Goal: Information Seeking & Learning: Learn about a topic

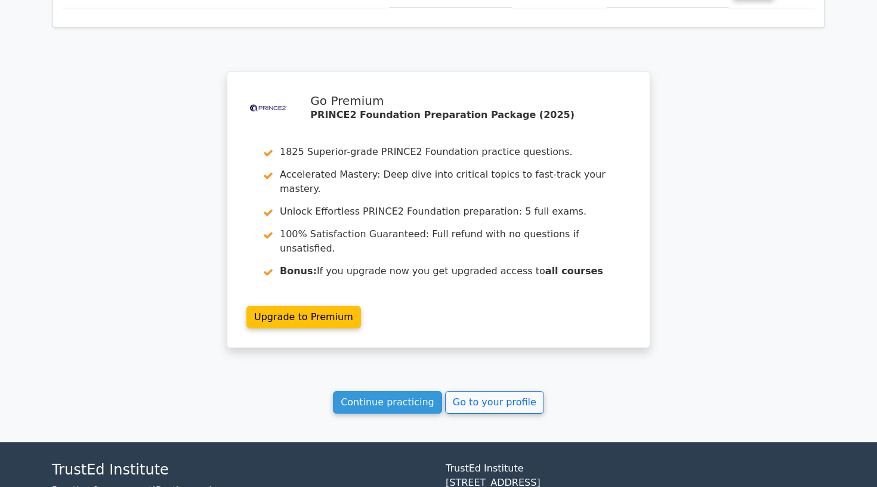
scroll to position [3714, 0]
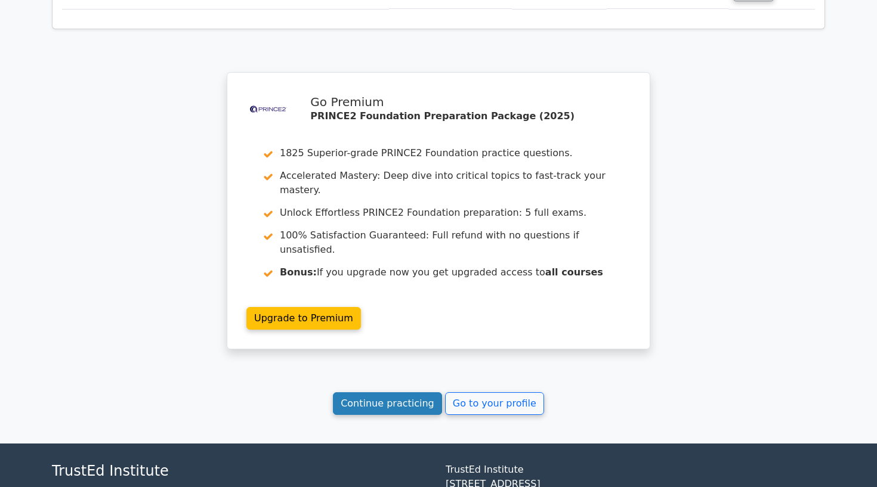
click at [393, 393] on link "Continue practicing" at bounding box center [387, 404] width 109 height 23
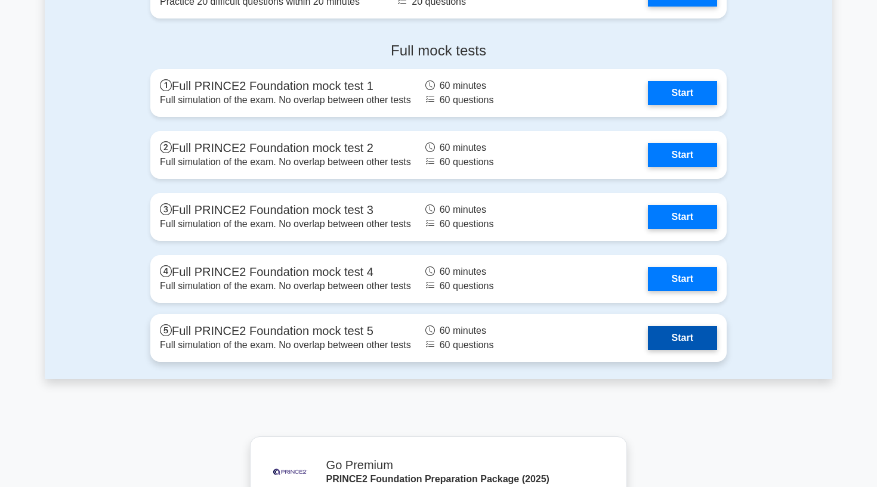
scroll to position [2084, 0]
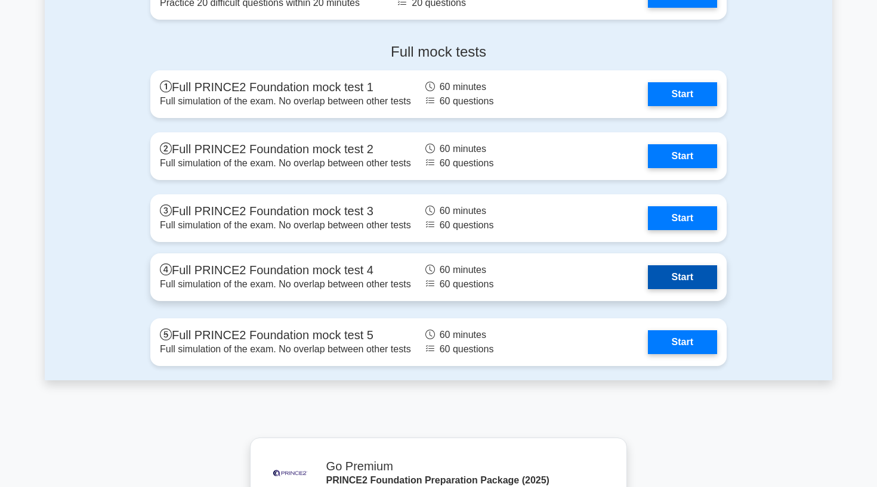
click at [648, 271] on link "Start" at bounding box center [682, 278] width 69 height 24
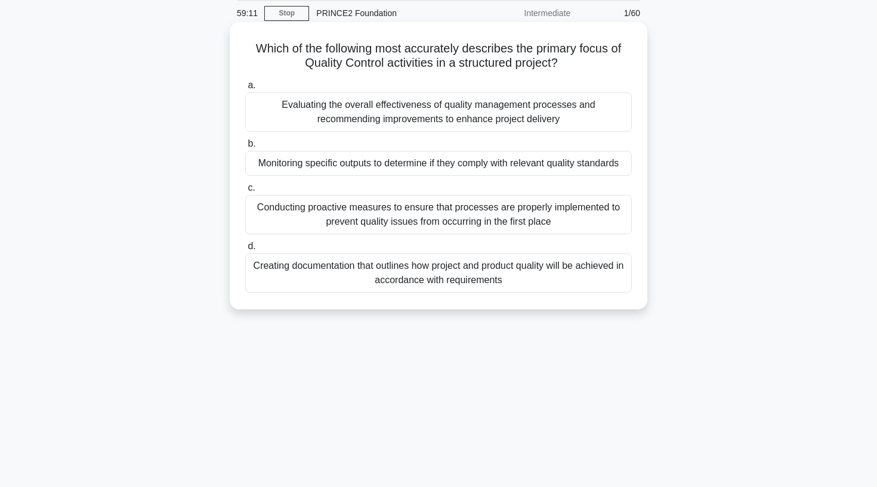
scroll to position [46, 0]
click at [418, 217] on div "Conducting proactive measures to ensure that processes are properly implemented…" at bounding box center [438, 213] width 387 height 39
click at [245, 191] on input "c. Conducting proactive measures to ensure that processes are properly implemen…" at bounding box center [245, 187] width 0 height 8
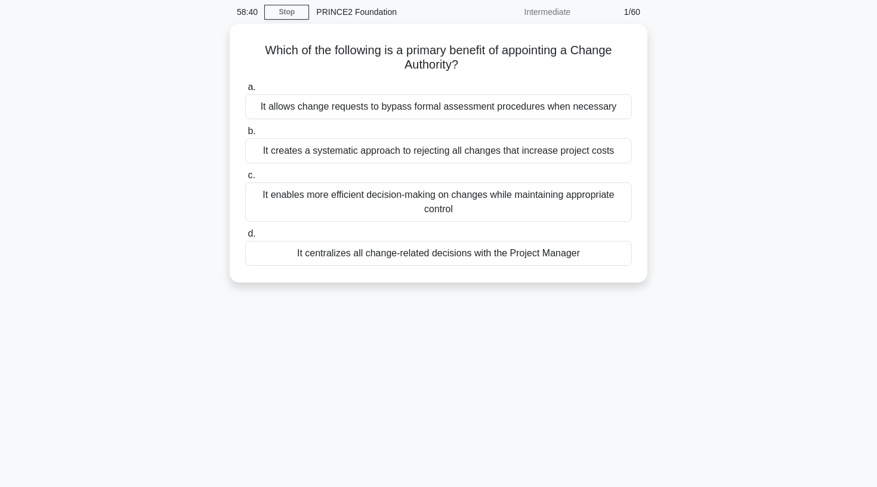
scroll to position [0, 0]
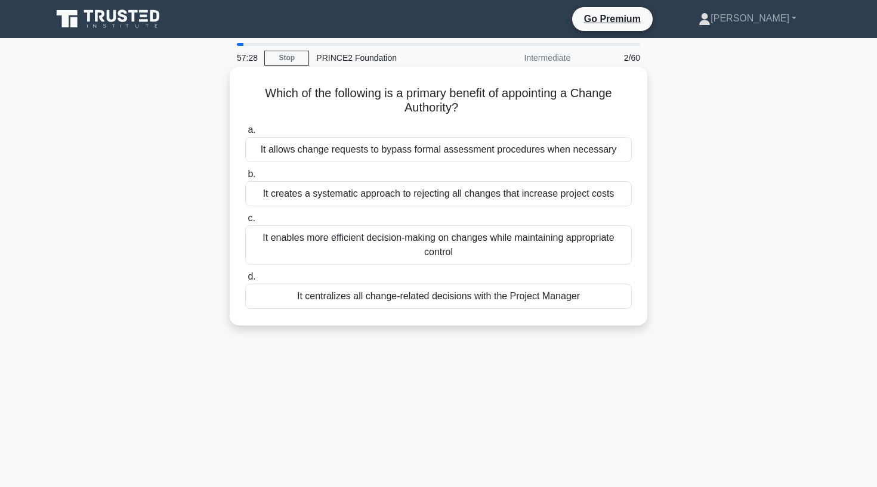
click at [481, 247] on div "It enables more efficient decision-making on changes while maintaining appropri…" at bounding box center [438, 245] width 387 height 39
click at [245, 223] on input "c. It enables more efficient decision-making on changes while maintaining appro…" at bounding box center [245, 219] width 0 height 8
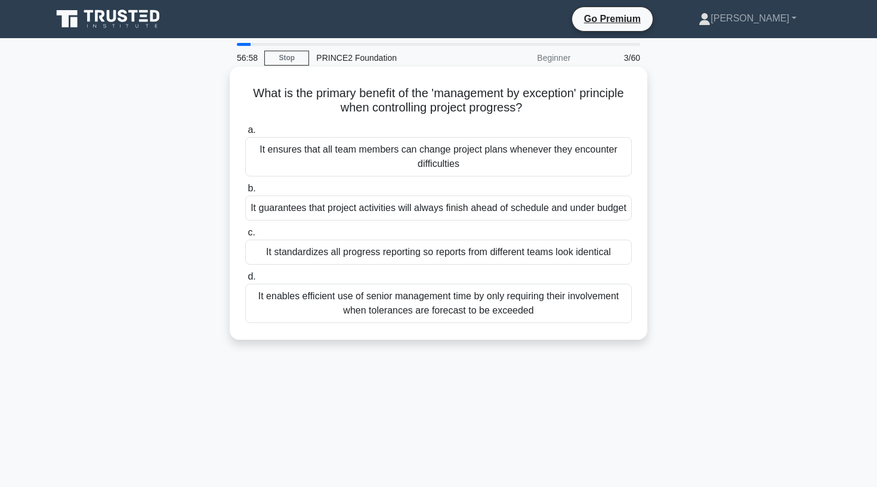
click at [389, 323] on div "It enables efficient use of senior management time by only requiring their invo…" at bounding box center [438, 303] width 387 height 39
click at [245, 281] on input "d. It enables efficient use of senior management time by only requiring their i…" at bounding box center [245, 277] width 0 height 8
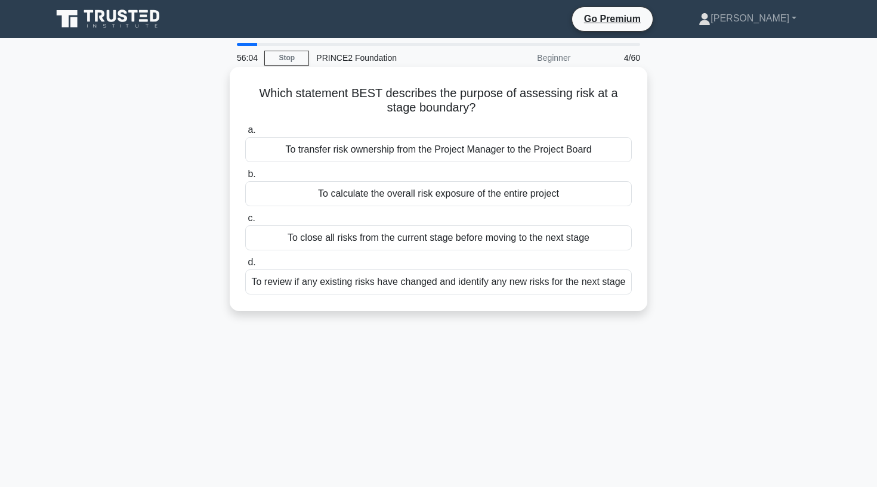
click at [412, 290] on div "To review if any existing risks have changed and identify any new risks for the…" at bounding box center [438, 282] width 387 height 25
click at [245, 267] on input "d. To review if any existing risks have changed and identify any new risks for …" at bounding box center [245, 263] width 0 height 8
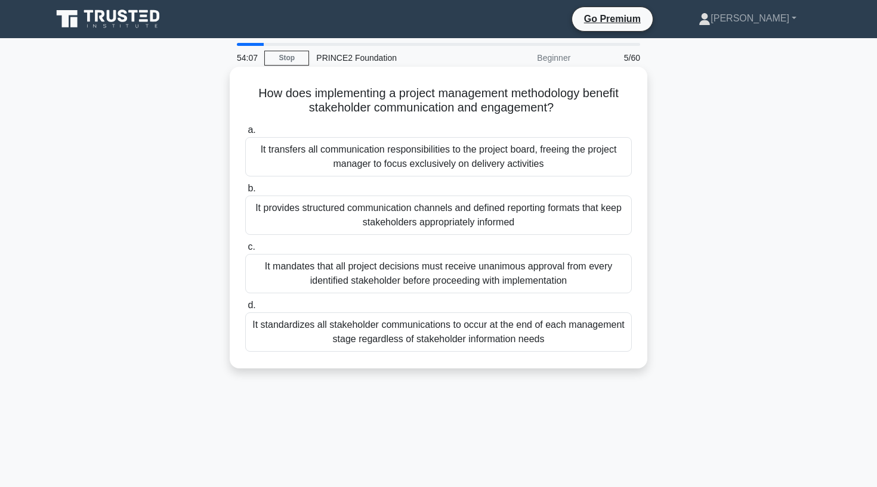
click at [543, 214] on div "It provides structured communication channels and defined reporting formats tha…" at bounding box center [438, 215] width 387 height 39
click at [245, 193] on input "b. It provides structured communication channels and defined reporting formats …" at bounding box center [245, 189] width 0 height 8
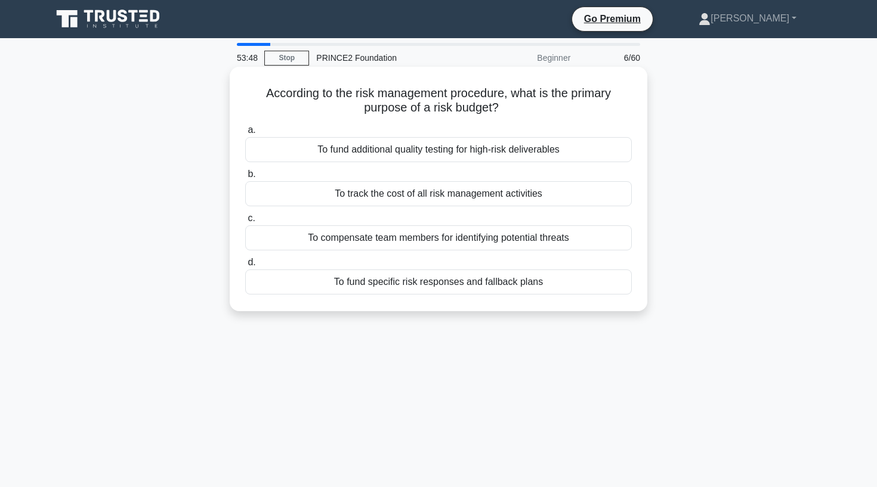
click at [368, 289] on div "To fund specific risk responses and fallback plans" at bounding box center [438, 282] width 387 height 25
click at [245, 267] on input "d. To fund specific risk responses and fallback plans" at bounding box center [245, 263] width 0 height 8
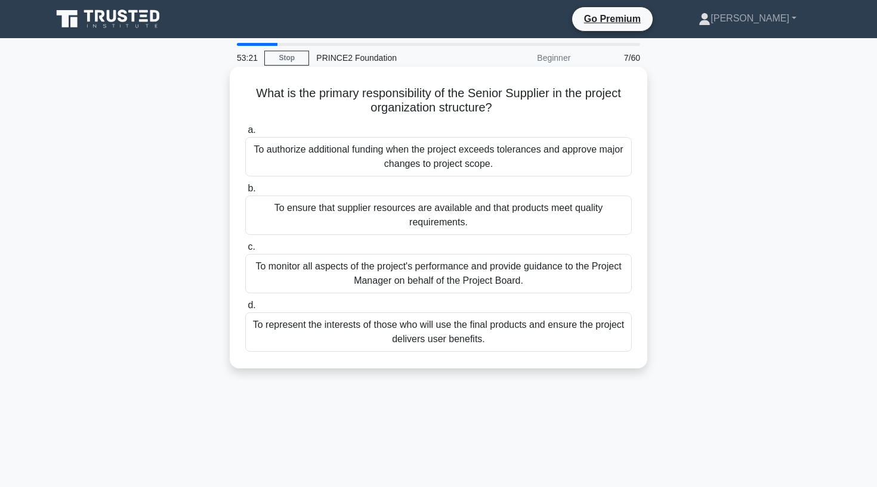
click at [577, 339] on div "To represent the interests of those who will use the final products and ensure …" at bounding box center [438, 332] width 387 height 39
click at [245, 310] on input "d. To represent the interests of those who will use the final products and ensu…" at bounding box center [245, 306] width 0 height 8
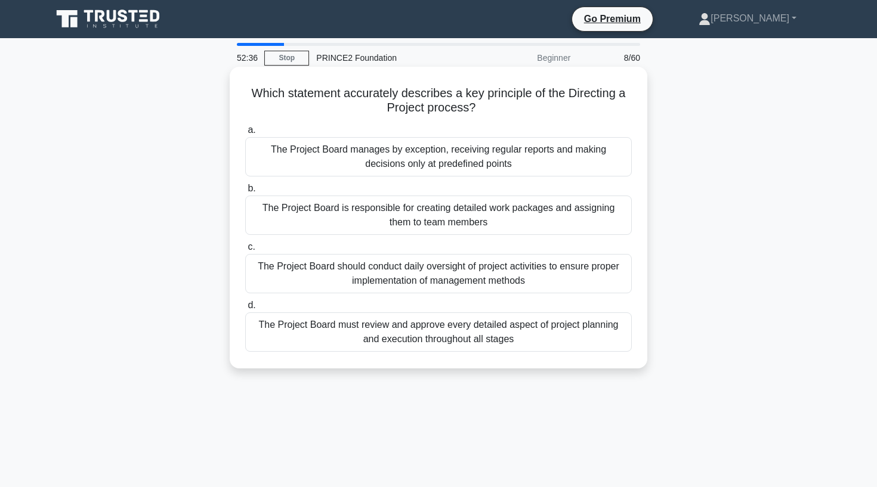
click at [535, 159] on div "The Project Board manages by exception, receiving regular reports and making de…" at bounding box center [438, 156] width 387 height 39
click at [245, 134] on input "a. The Project Board manages by exception, receiving regular reports and making…" at bounding box center [245, 130] width 0 height 8
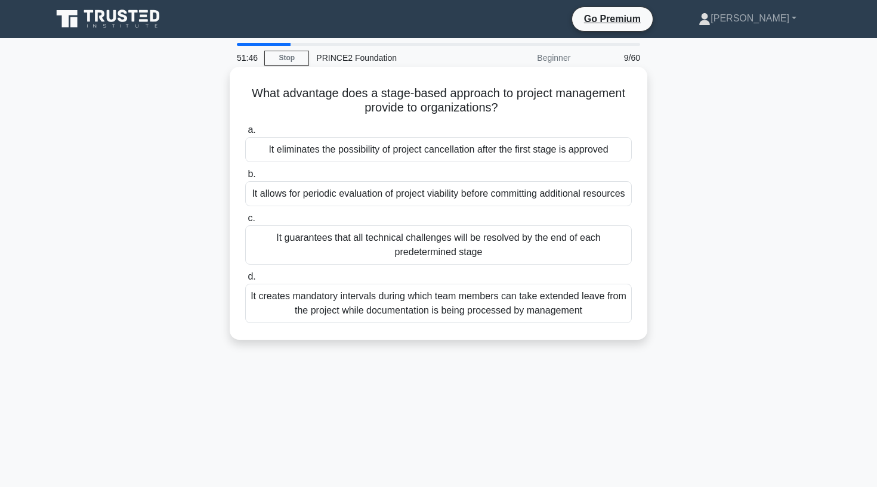
click at [403, 206] on div "It allows for periodic evaluation of project viability before committing additi…" at bounding box center [438, 193] width 387 height 25
click at [245, 178] on input "b. It allows for periodic evaluation of project viability before committing add…" at bounding box center [245, 175] width 0 height 8
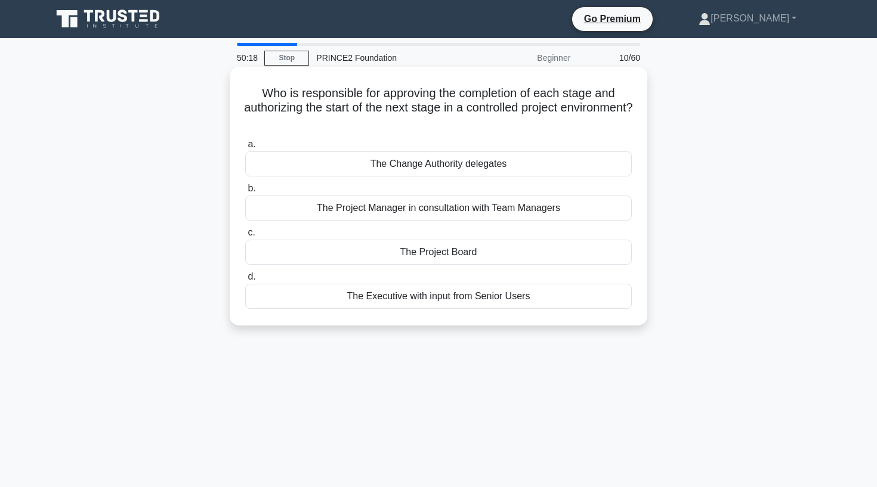
click at [536, 248] on div "The Project Board" at bounding box center [438, 252] width 387 height 25
click at [245, 237] on input "c. The Project Board" at bounding box center [245, 233] width 0 height 8
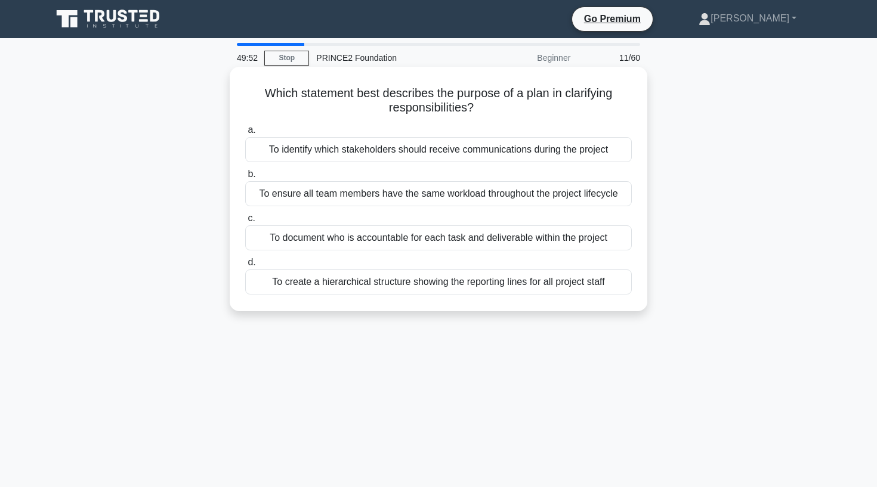
click at [383, 288] on div "To create a hierarchical structure showing the reporting lines for all project …" at bounding box center [438, 282] width 387 height 25
click at [245, 267] on input "d. To create a hierarchical structure showing the reporting lines for all proje…" at bounding box center [245, 263] width 0 height 8
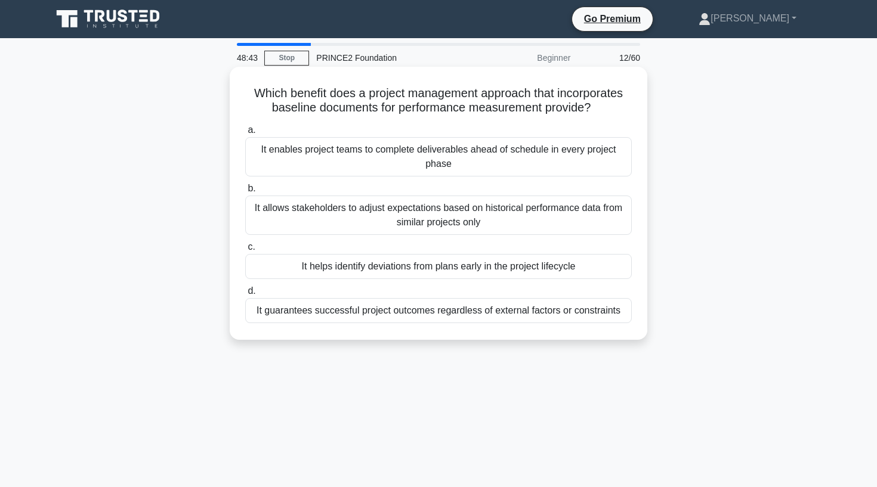
click at [355, 270] on div "It helps identify deviations from plans early in the project lifecycle" at bounding box center [438, 266] width 387 height 25
click at [245, 251] on input "c. It helps identify deviations from plans early in the project lifecycle" at bounding box center [245, 247] width 0 height 8
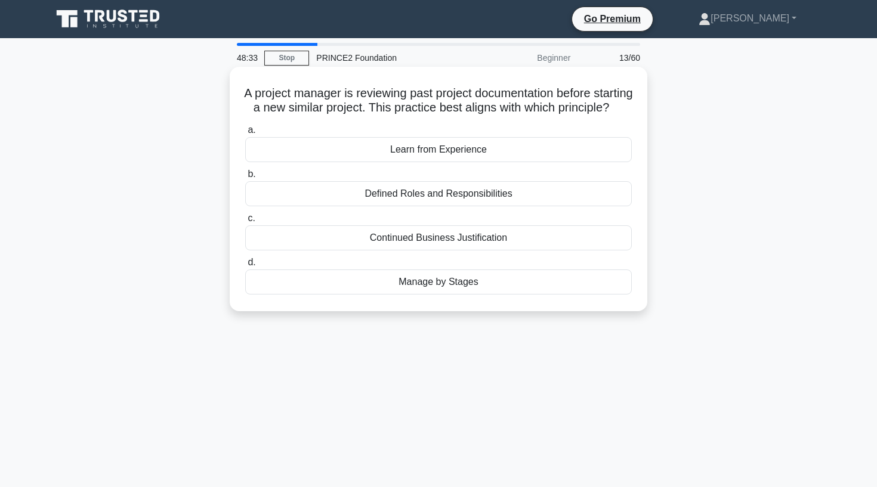
click at [361, 162] on div "Learn from Experience" at bounding box center [438, 149] width 387 height 25
click at [245, 134] on input "a. Learn from Experience" at bounding box center [245, 130] width 0 height 8
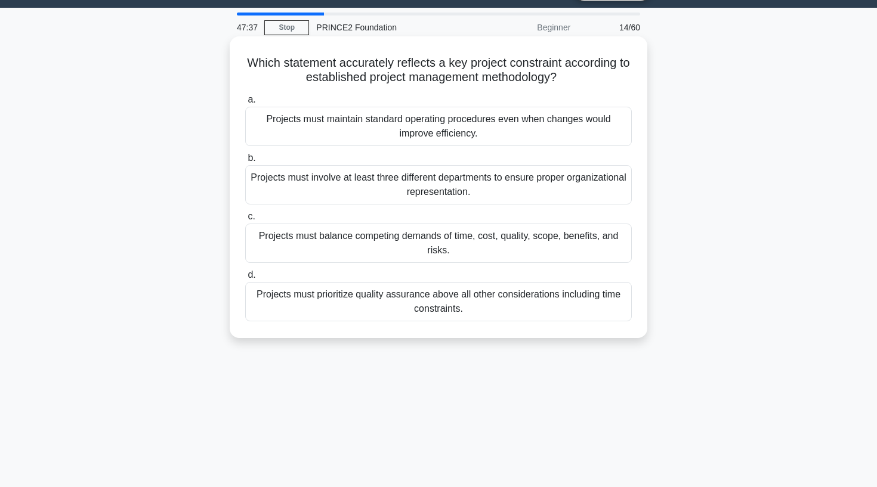
scroll to position [37, 0]
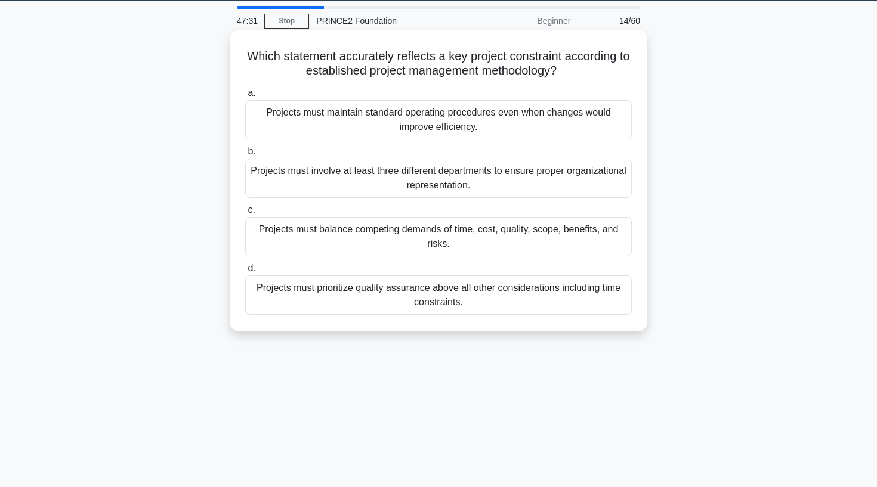
click at [502, 240] on div "Projects must balance competing demands of time, cost, quality, scope, benefits…" at bounding box center [438, 236] width 387 height 39
click at [245, 214] on input "c. Projects must balance competing demands of time, cost, quality, scope, benef…" at bounding box center [245, 210] width 0 height 8
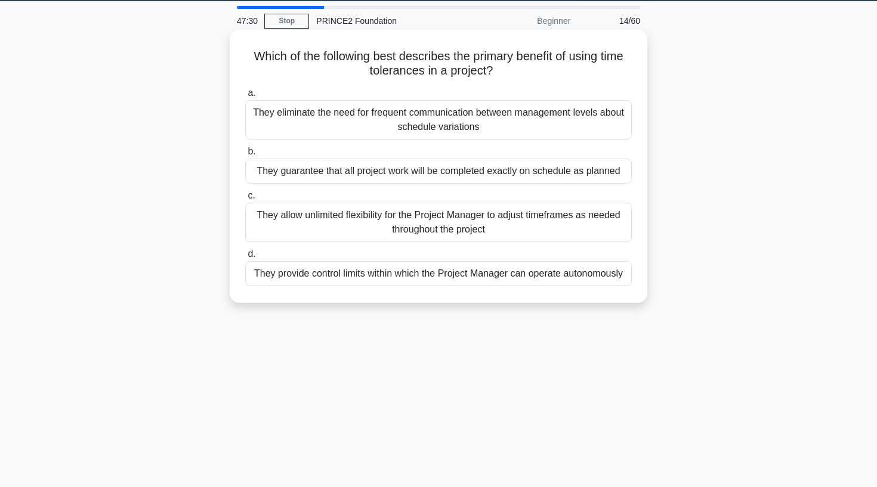
scroll to position [0, 0]
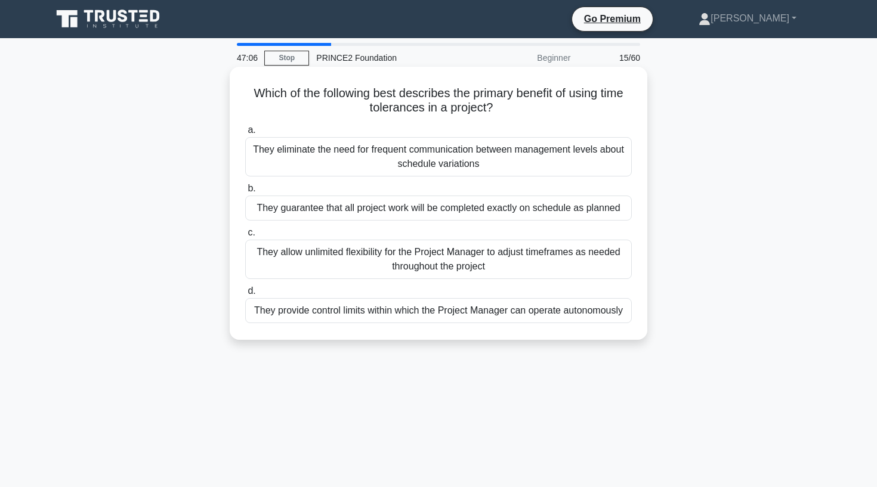
click at [470, 319] on div "They provide control limits within which the Project Manager can operate autono…" at bounding box center [438, 310] width 387 height 25
click at [245, 295] on input "d. They provide control limits within which the Project Manager can operate aut…" at bounding box center [245, 292] width 0 height 8
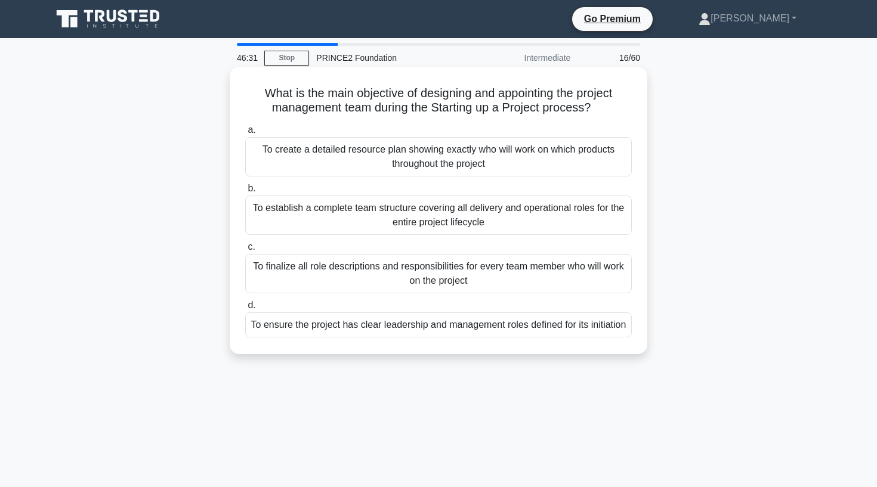
click at [368, 334] on div "To ensure the project has clear leadership and management roles defined for its…" at bounding box center [438, 325] width 387 height 25
click at [245, 310] on input "d. To ensure the project has clear leadership and management roles defined for …" at bounding box center [245, 306] width 0 height 8
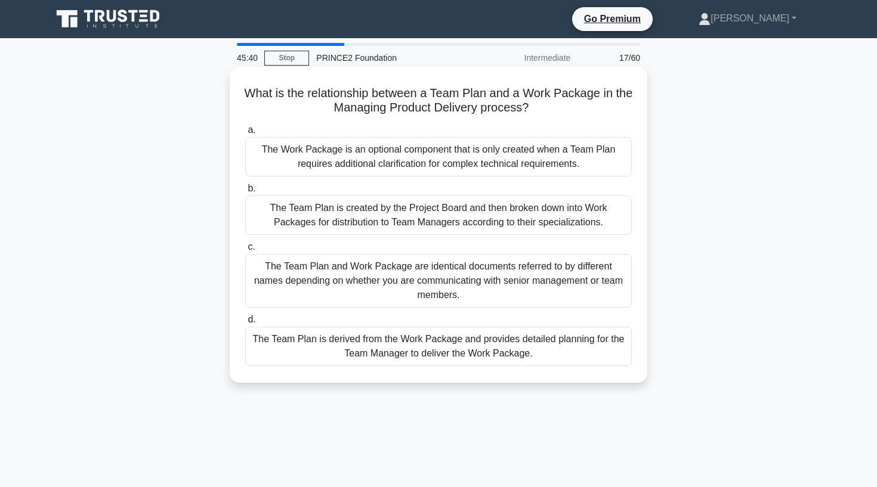
click at [311, 352] on div "The Team Plan is derived from the Work Package and provides detailed planning f…" at bounding box center [438, 346] width 387 height 39
click at [245, 324] on input "d. The Team Plan is derived from the Work Package and provides detailed plannin…" at bounding box center [245, 320] width 0 height 8
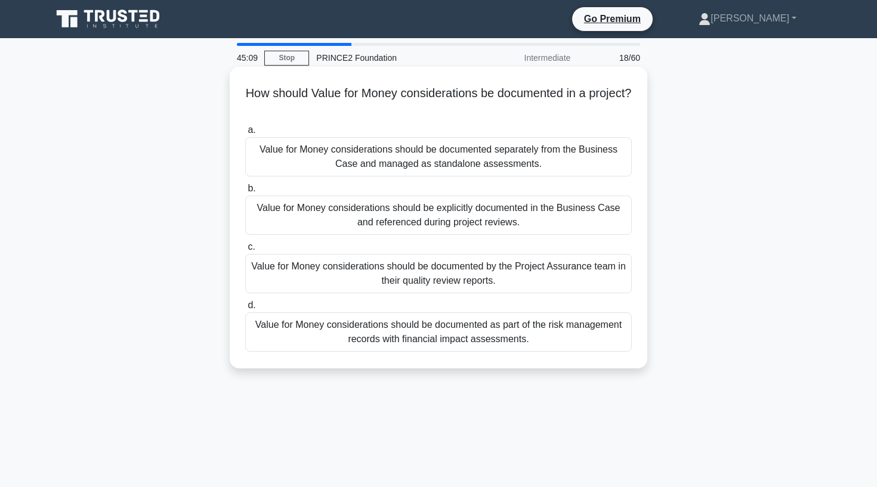
click at [289, 353] on div "a. Value for Money considerations should be documented separately from the Busi…" at bounding box center [438, 238] width 401 height 234
click at [300, 333] on div "Value for Money considerations should be documented as part of the risk managem…" at bounding box center [438, 332] width 387 height 39
click at [245, 310] on input "d. Value for Money considerations should be documented as part of the risk mana…" at bounding box center [245, 306] width 0 height 8
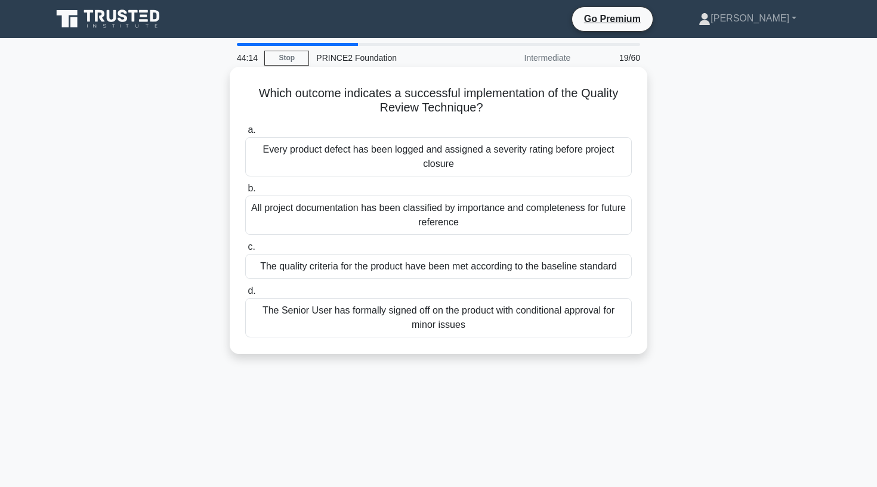
click at [313, 265] on div "The quality criteria for the product have been met according to the baseline st…" at bounding box center [438, 266] width 387 height 25
click at [245, 251] on input "c. The quality criteria for the product have been met according to the baseline…" at bounding box center [245, 247] width 0 height 8
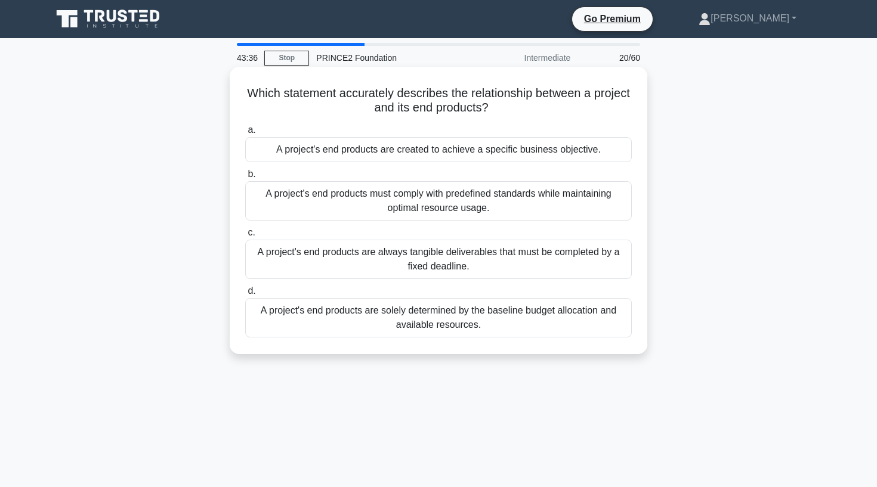
click at [353, 205] on div "A project's end products must comply with predefined standards while maintainin…" at bounding box center [438, 200] width 387 height 39
click at [245, 178] on input "b. A project's end products must comply with predefined standards while maintai…" at bounding box center [245, 175] width 0 height 8
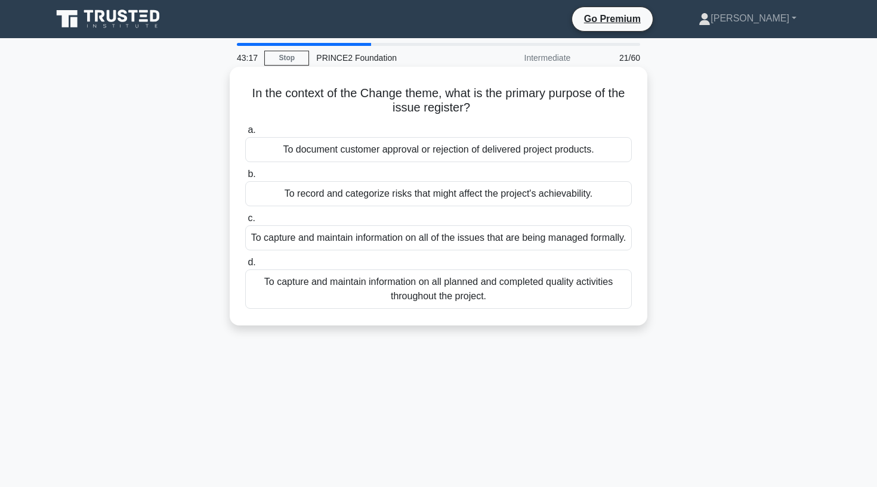
click at [354, 251] on div "To capture and maintain information on all of the issues that are being managed…" at bounding box center [438, 238] width 387 height 25
click at [245, 223] on input "c. To capture and maintain information on all of the issues that are being mana…" at bounding box center [245, 219] width 0 height 8
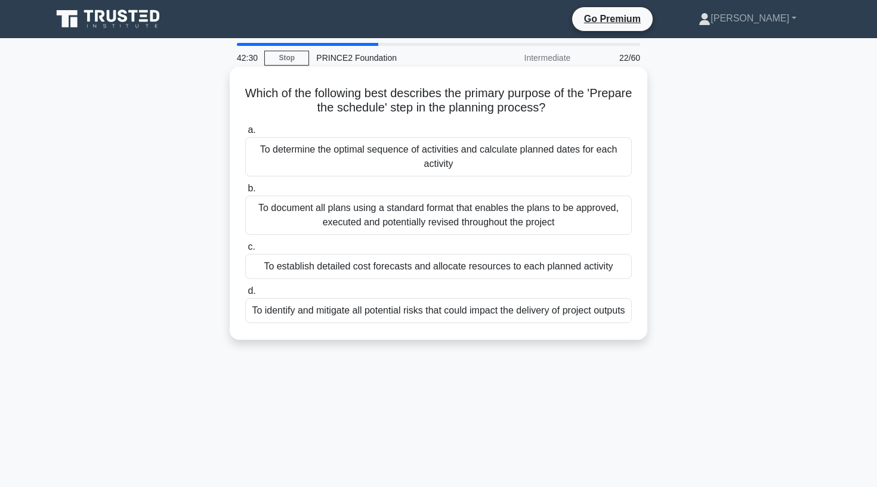
click at [489, 273] on div "To establish detailed cost forecasts and allocate resources to each planned act…" at bounding box center [438, 266] width 387 height 25
click at [245, 251] on input "c. To establish detailed cost forecasts and allocate resources to each planned …" at bounding box center [245, 247] width 0 height 8
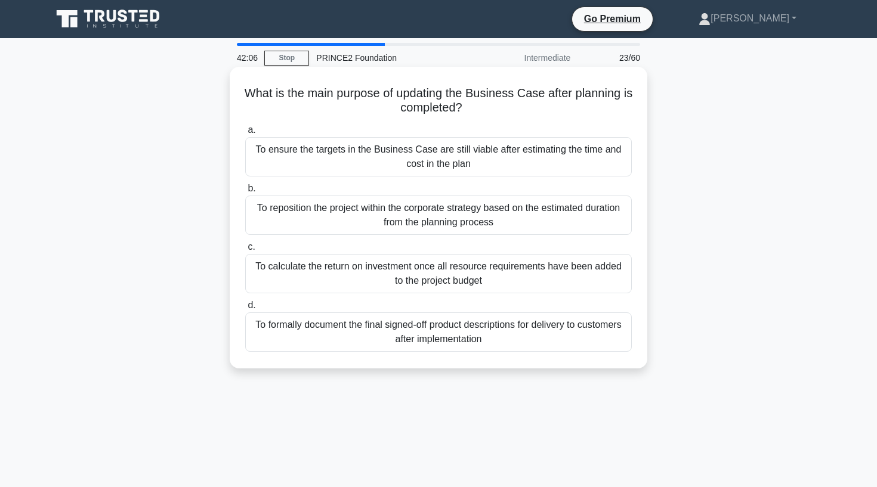
click at [482, 165] on div "To ensure the targets in the Business Case are still viable after estimating th…" at bounding box center [438, 156] width 387 height 39
click at [245, 134] on input "a. To ensure the targets in the Business Case are still viable after estimating…" at bounding box center [245, 130] width 0 height 8
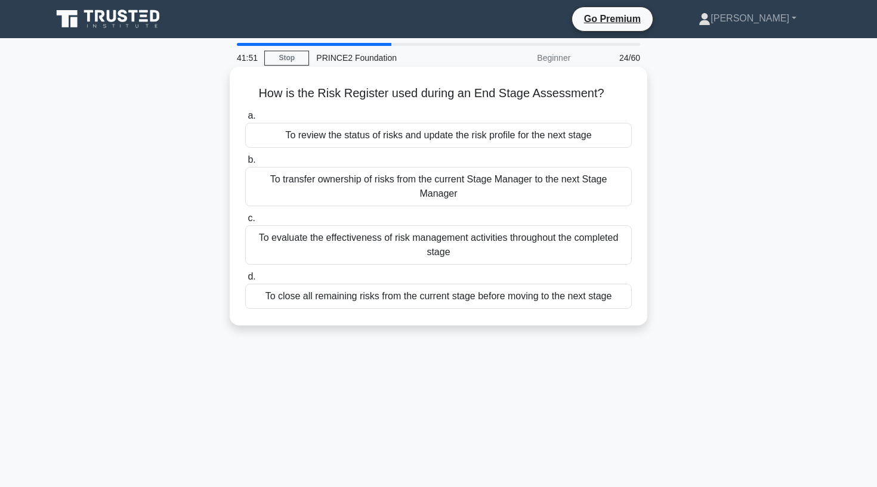
click at [437, 302] on div "To close all remaining risks from the current stage before moving to the next s…" at bounding box center [438, 296] width 387 height 25
click at [245, 281] on input "d. To close all remaining risks from the current stage before moving to the nex…" at bounding box center [245, 277] width 0 height 8
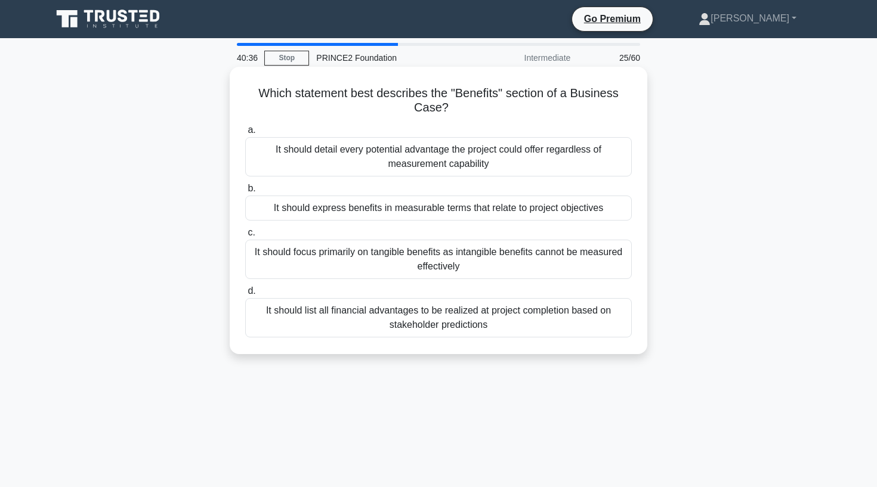
click at [385, 214] on div "It should express benefits in measurable terms that relate to project objectives" at bounding box center [438, 208] width 387 height 25
click at [245, 193] on input "b. It should express benefits in measurable terms that relate to project object…" at bounding box center [245, 189] width 0 height 8
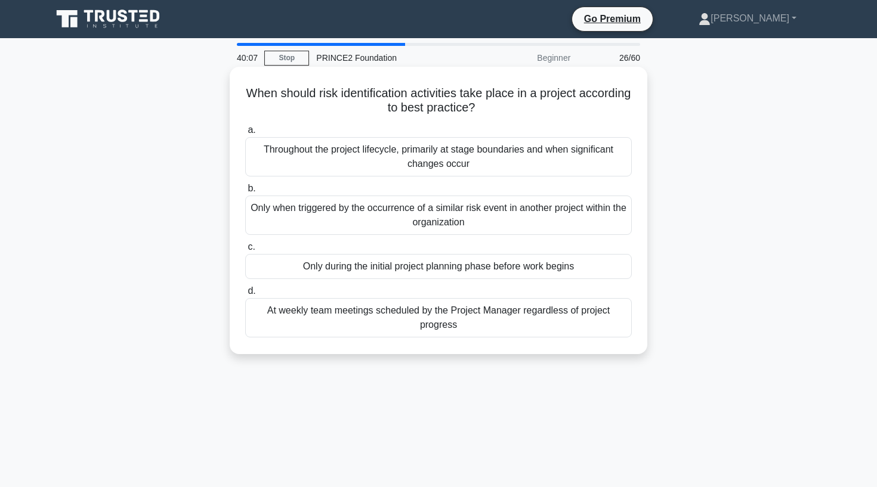
click at [347, 159] on div "Throughout the project lifecycle, primarily at stage boundaries and when signif…" at bounding box center [438, 156] width 387 height 39
click at [245, 134] on input "a. Throughout the project lifecycle, primarily at stage boundaries and when sig…" at bounding box center [245, 130] width 0 height 8
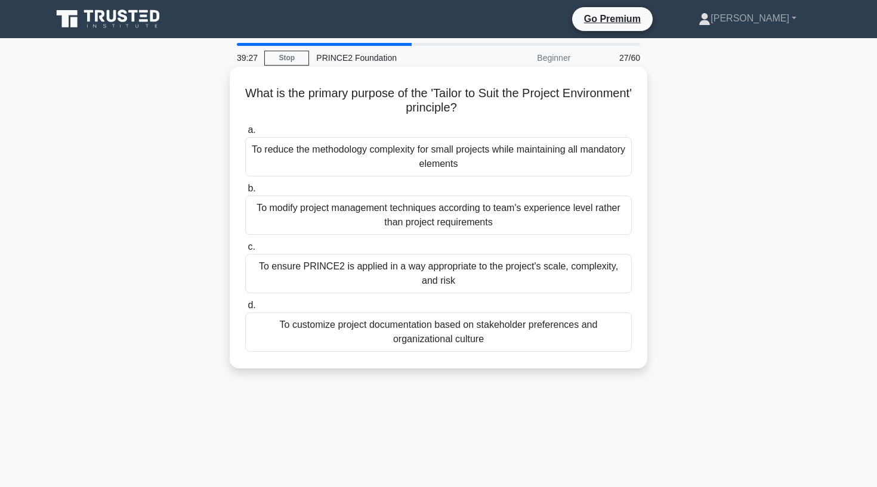
click at [331, 286] on div "To ensure PRINCE2 is applied in a way appropriate to the project's scale, compl…" at bounding box center [438, 273] width 387 height 39
click at [245, 251] on input "c. To ensure PRINCE2 is applied in a way appropriate to the project's scale, co…" at bounding box center [245, 247] width 0 height 8
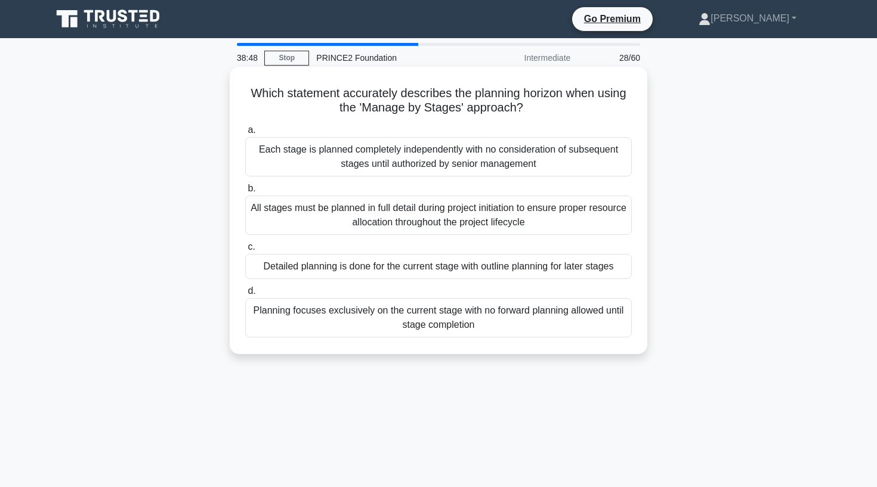
click at [431, 267] on div "Detailed planning is done for the current stage with outline planning for later…" at bounding box center [438, 266] width 387 height 25
click at [245, 251] on input "c. Detailed planning is done for the current stage with outline planning for la…" at bounding box center [245, 247] width 0 height 8
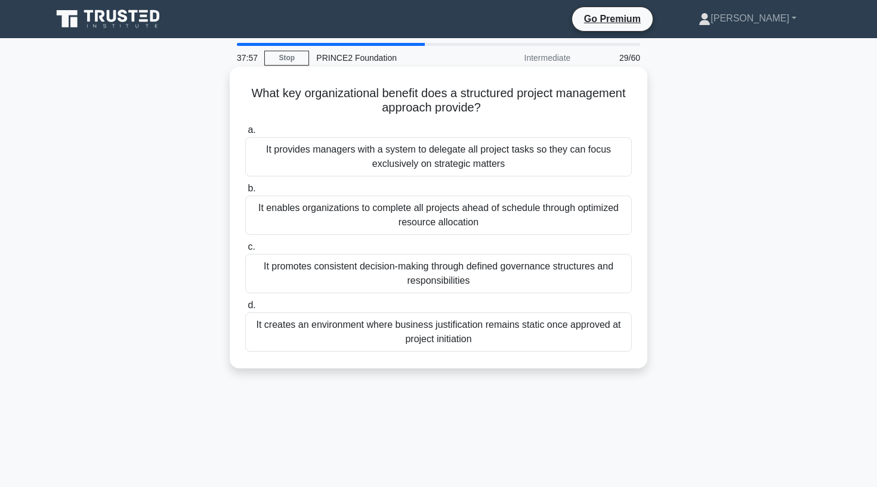
click at [331, 271] on div "It promotes consistent decision-making through defined governance structures an…" at bounding box center [438, 273] width 387 height 39
click at [245, 251] on input "c. It promotes consistent decision-making through defined governance structures…" at bounding box center [245, 247] width 0 height 8
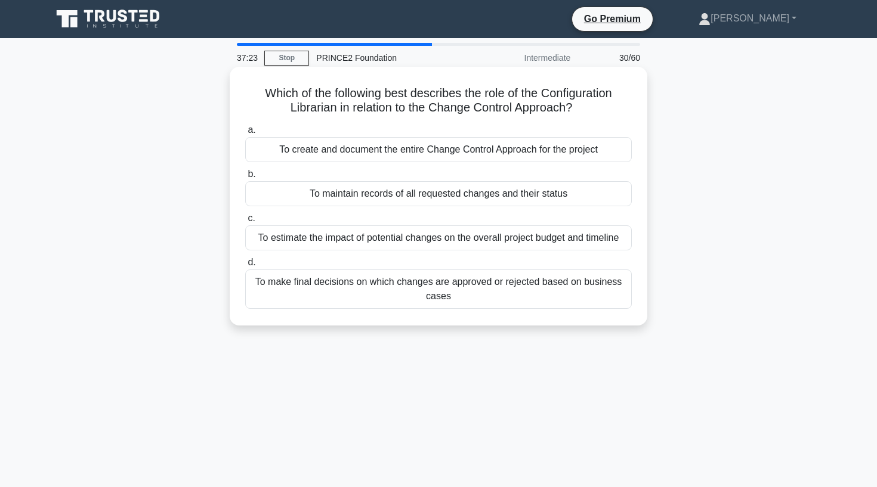
click at [468, 201] on div "To maintain records of all requested changes and their status" at bounding box center [438, 193] width 387 height 25
click at [245, 178] on input "b. To maintain records of all requested changes and their status" at bounding box center [245, 175] width 0 height 8
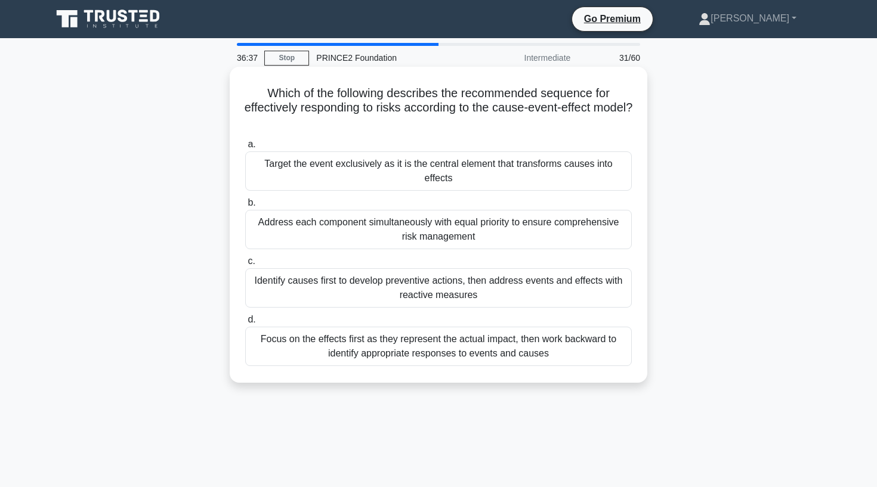
click at [331, 305] on div "Identify causes first to develop preventive actions, then address events and ef…" at bounding box center [438, 287] width 387 height 39
click at [245, 266] on input "c. Identify causes first to develop preventive actions, then address events and…" at bounding box center [245, 262] width 0 height 8
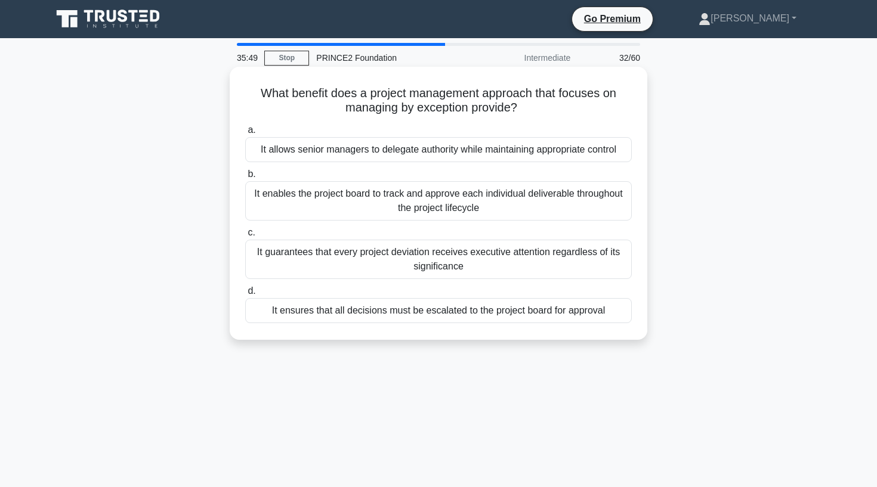
click at [493, 211] on div "It enables the project board to track and approve each individual deliverable t…" at bounding box center [438, 200] width 387 height 39
click at [245, 178] on input "b. It enables the project board to track and approve each individual deliverabl…" at bounding box center [245, 175] width 0 height 8
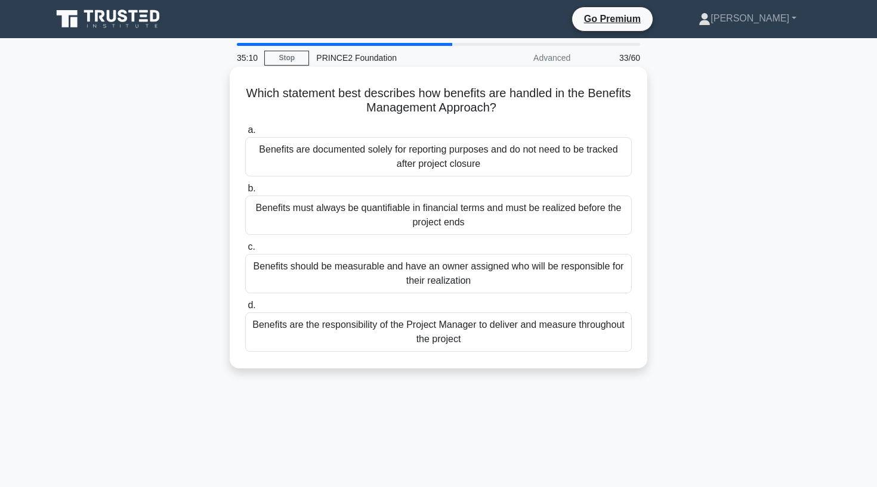
click at [535, 279] on div "Benefits should be measurable and have an owner assigned who will be responsibl…" at bounding box center [438, 273] width 387 height 39
click at [245, 251] on input "c. Benefits should be measurable and have an owner assigned who will be respons…" at bounding box center [245, 247] width 0 height 8
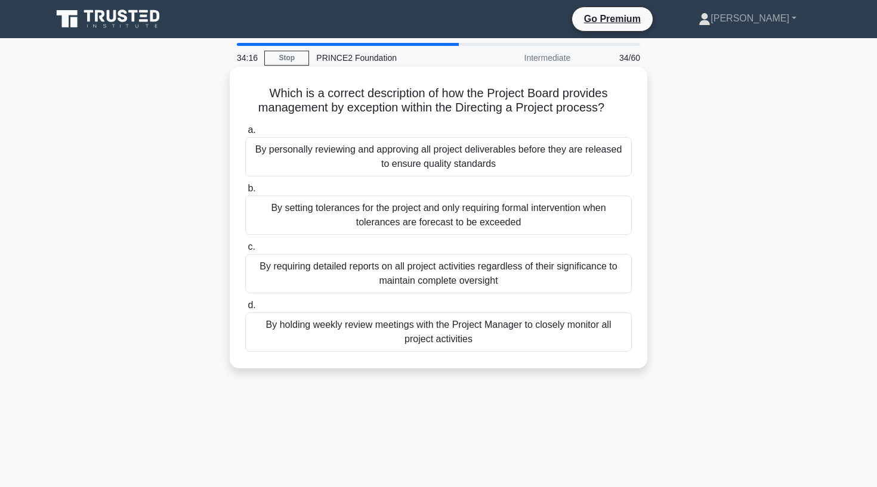
click at [529, 274] on div "By requiring detailed reports on all project activities regardless of their sig…" at bounding box center [438, 273] width 387 height 39
click at [245, 251] on input "c. By requiring detailed reports on all project activities regardless of their …" at bounding box center [245, 247] width 0 height 8
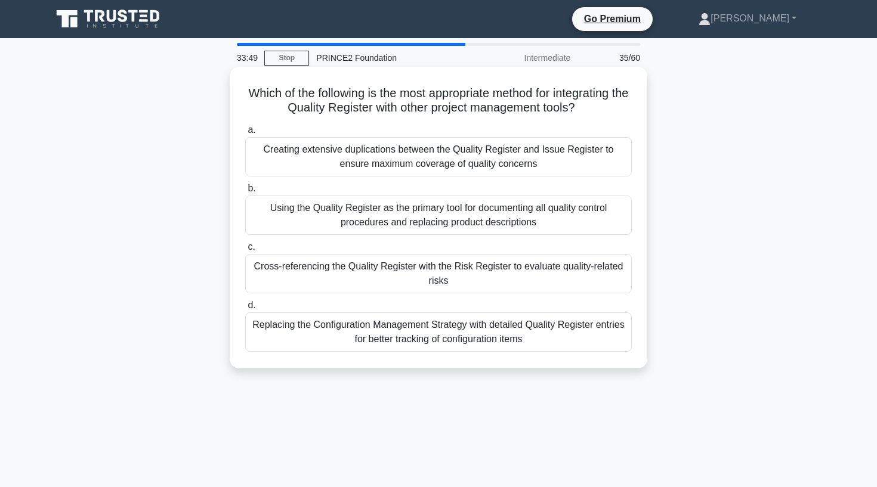
click at [361, 283] on div "Cross-referencing the Quality Register with the Risk Register to evaluate quali…" at bounding box center [438, 273] width 387 height 39
click at [245, 251] on input "c. Cross-referencing the Quality Register with the Risk Register to evaluate qu…" at bounding box center [245, 247] width 0 height 8
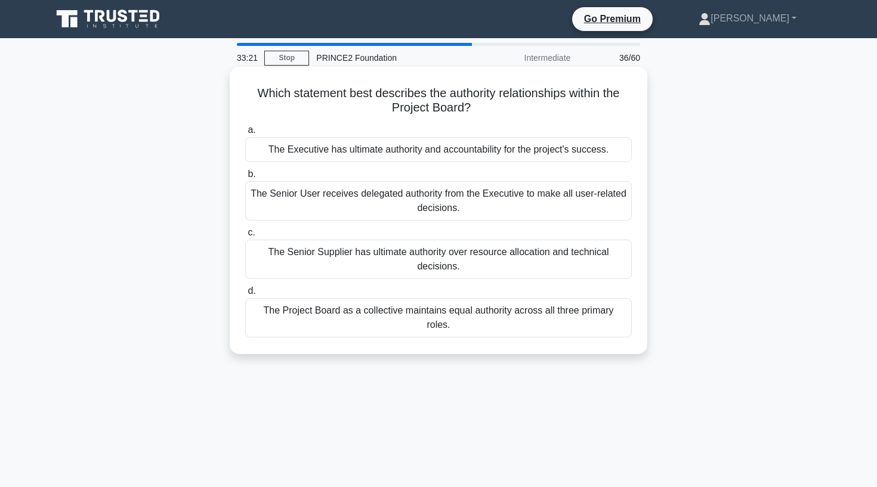
click at [447, 155] on div "The Executive has ultimate authority and accountability for the project's succe…" at bounding box center [438, 149] width 387 height 25
click at [245, 134] on input "a. The Executive has ultimate authority and accountability for the project's su…" at bounding box center [245, 130] width 0 height 8
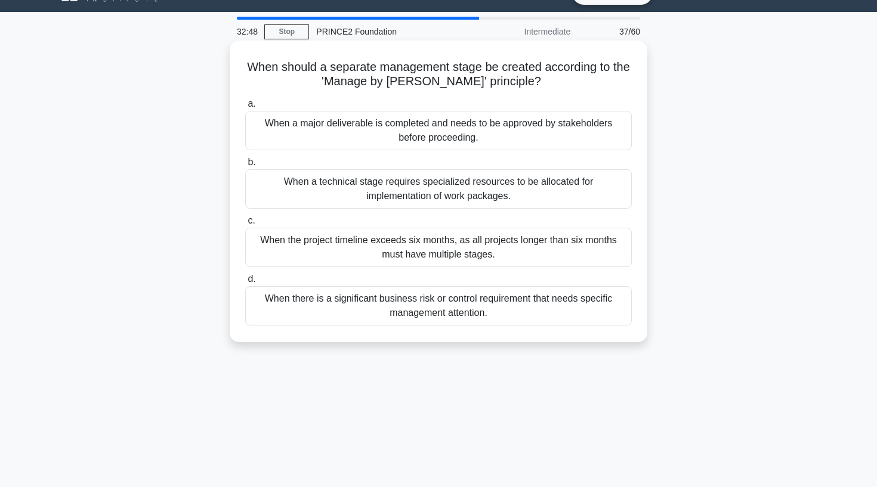
scroll to position [30, 0]
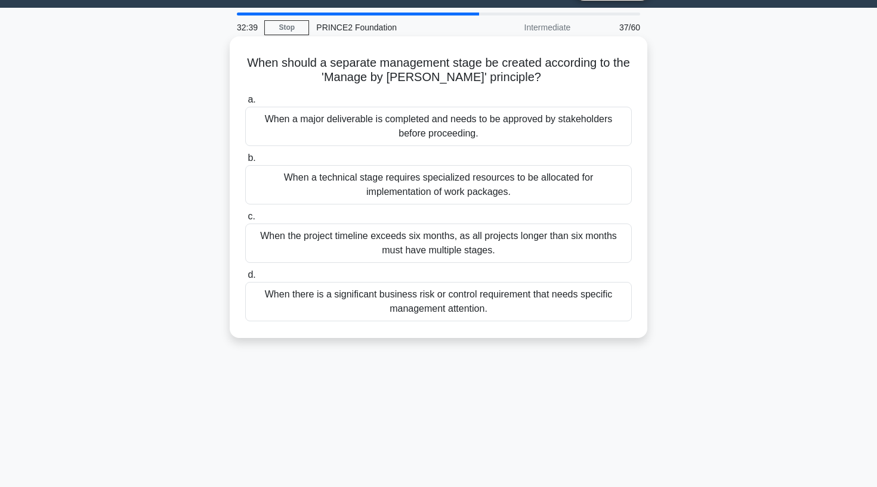
click at [356, 297] on div "When there is a significant business risk or control requirement that needs spe…" at bounding box center [438, 301] width 387 height 39
click at [245, 279] on input "d. When there is a significant business risk or control requirement that needs …" at bounding box center [245, 275] width 0 height 8
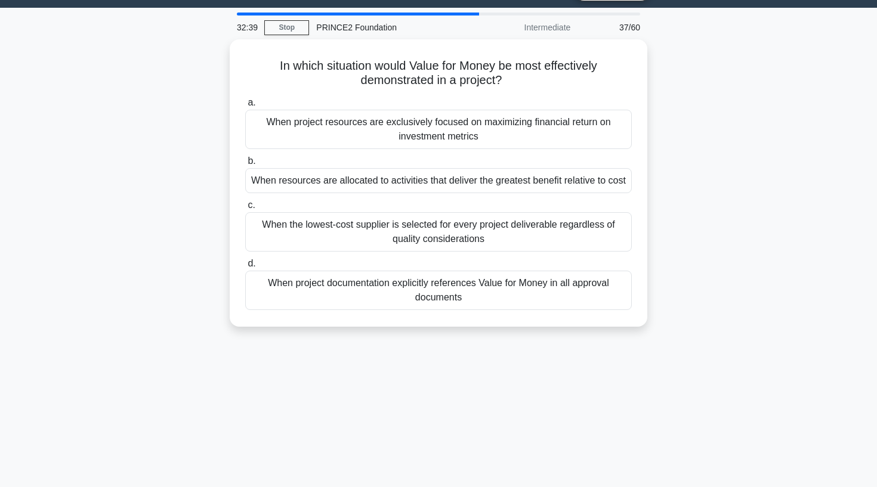
scroll to position [0, 0]
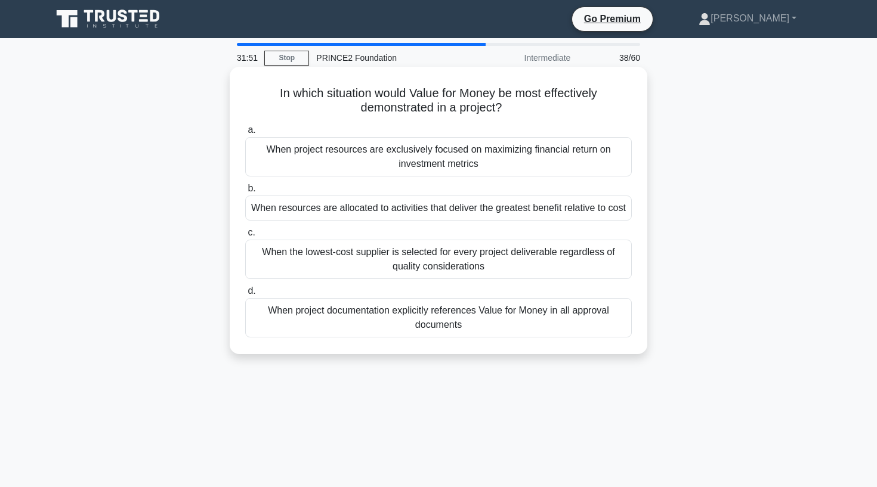
click at [376, 220] on div "When resources are allocated to activities that deliver the greatest benefit re…" at bounding box center [438, 208] width 387 height 25
click at [245, 193] on input "b. When resources are allocated to activities that deliver the greatest benefit…" at bounding box center [245, 189] width 0 height 8
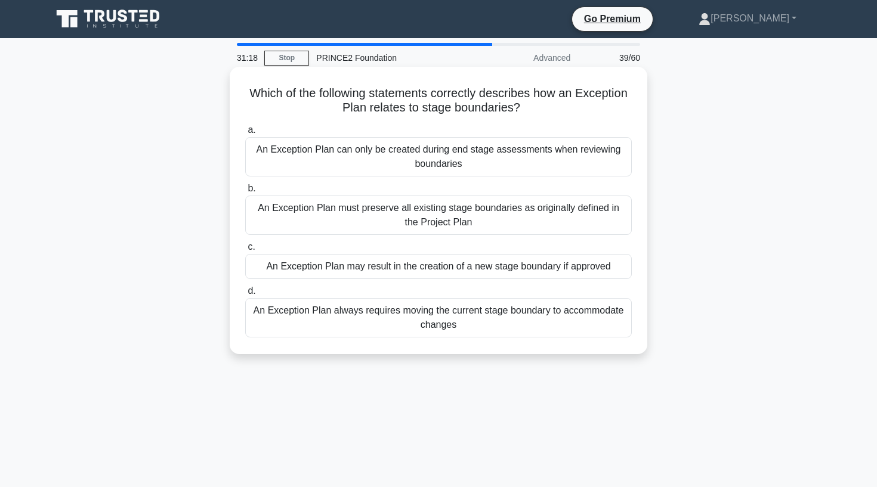
click at [385, 267] on div "An Exception Plan may result in the creation of a new stage boundary if approved" at bounding box center [438, 266] width 387 height 25
click at [245, 251] on input "c. An Exception Plan may result in the creation of a new stage boundary if appr…" at bounding box center [245, 247] width 0 height 8
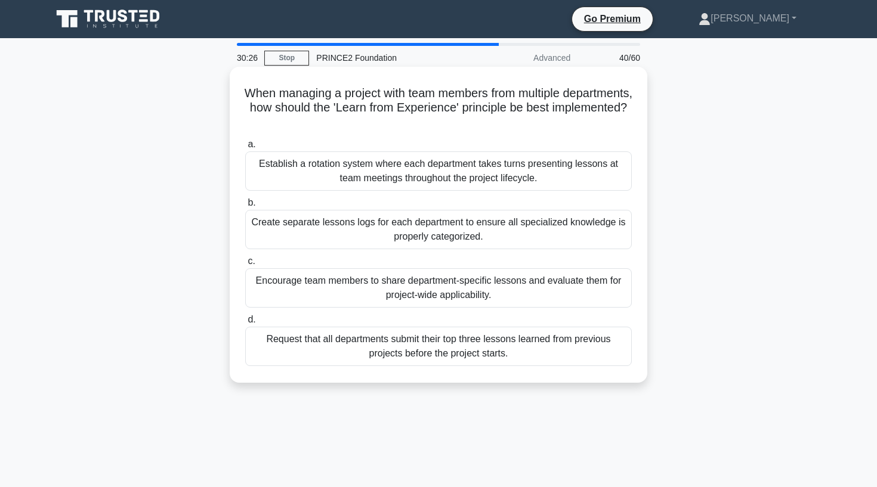
click at [363, 224] on div "Create separate lessons logs for each department to ensure all specialized know…" at bounding box center [438, 229] width 387 height 39
click at [245, 207] on input "b. Create separate lessons logs for each department to ensure all specialized k…" at bounding box center [245, 203] width 0 height 8
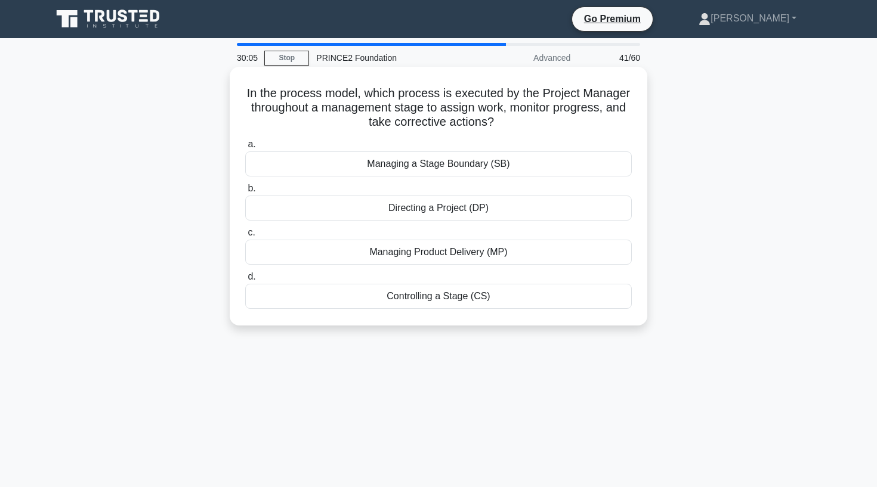
click at [388, 300] on div "Controlling a Stage (CS)" at bounding box center [438, 296] width 387 height 25
click at [245, 281] on input "d. Controlling a Stage (CS)" at bounding box center [245, 277] width 0 height 8
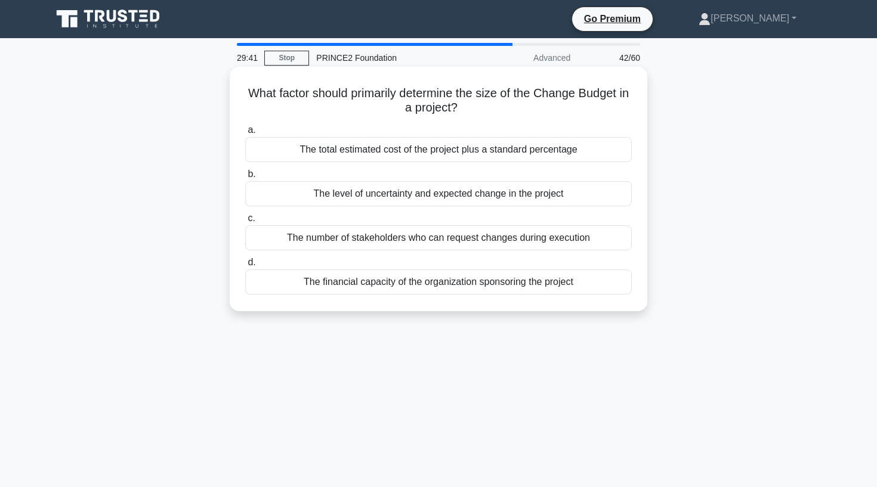
click at [353, 193] on div "The level of uncertainty and expected change in the project" at bounding box center [438, 193] width 387 height 25
click at [245, 178] on input "b. The level of uncertainty and expected change in the project" at bounding box center [245, 175] width 0 height 8
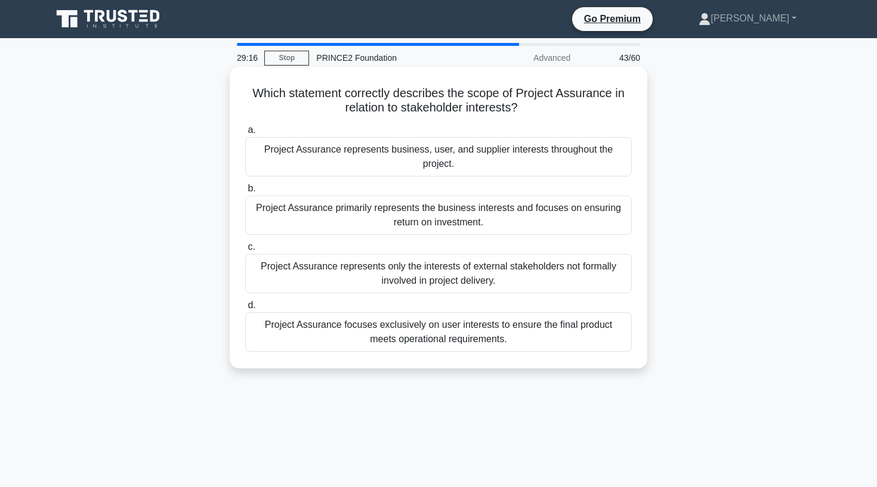
click at [332, 160] on div "Project Assurance represents business, user, and supplier interests throughout …" at bounding box center [438, 156] width 387 height 39
click at [245, 134] on input "a. Project Assurance represents business, user, and supplier interests througho…" at bounding box center [245, 130] width 0 height 8
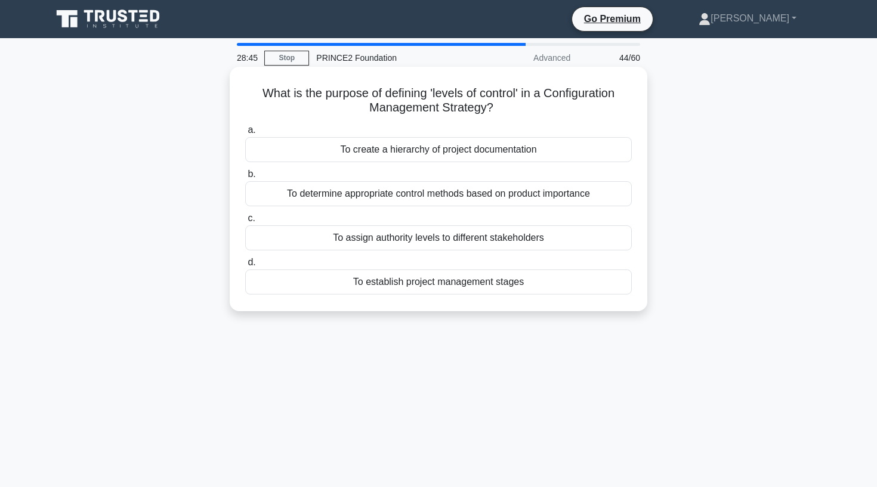
click at [335, 199] on div "To determine appropriate control methods based on product importance" at bounding box center [438, 193] width 387 height 25
click at [245, 178] on input "b. To determine appropriate control methods based on product importance" at bounding box center [245, 175] width 0 height 8
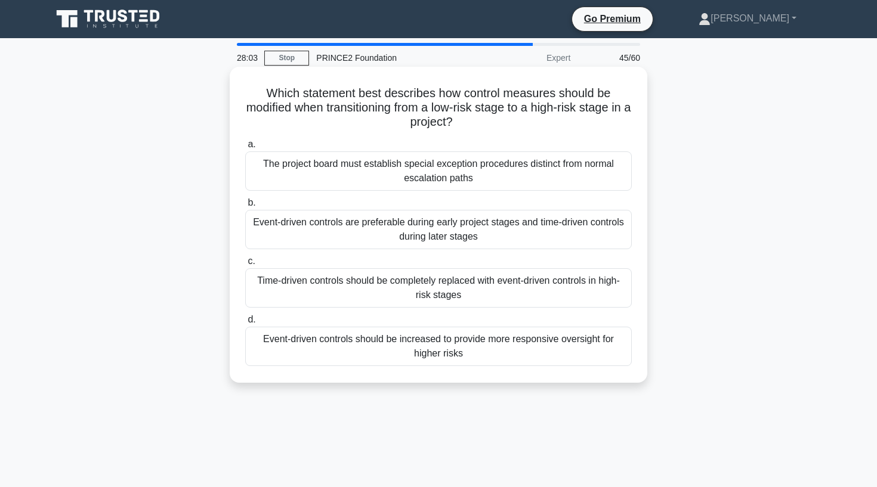
click at [486, 178] on div "The project board must establish special exception procedures distinct from nor…" at bounding box center [438, 171] width 387 height 39
click at [245, 149] on input "a. The project board must establish special exception procedures distinct from …" at bounding box center [245, 145] width 0 height 8
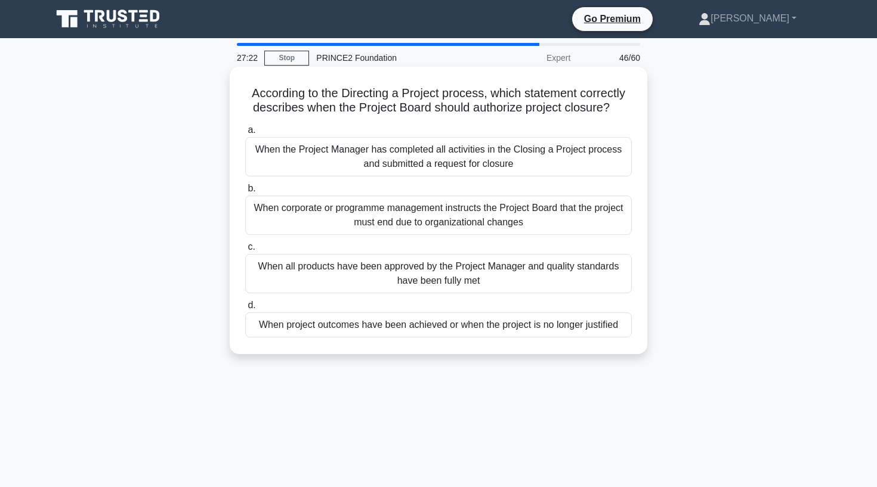
click at [599, 277] on div "When all products have been approved by the Project Manager and quality standar…" at bounding box center [438, 273] width 387 height 39
click at [245, 251] on input "c. When all products have been approved by the Project Manager and quality stan…" at bounding box center [245, 247] width 0 height 8
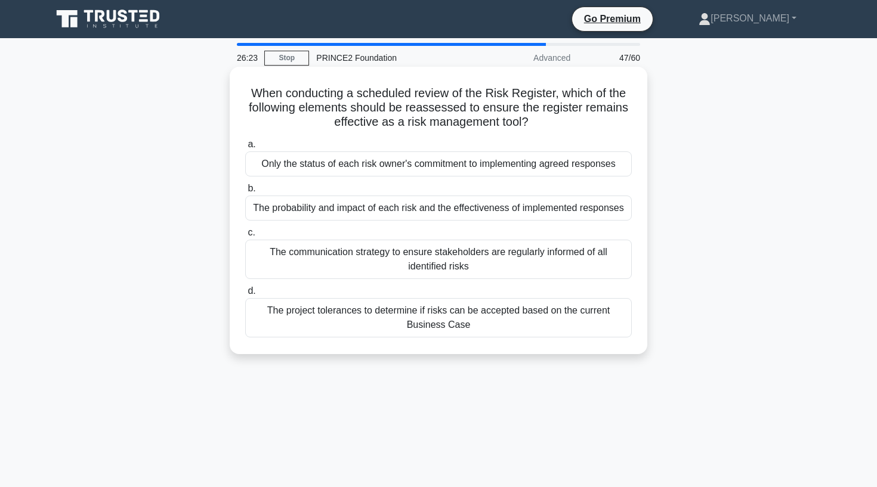
click at [536, 323] on div "The project tolerances to determine if risks can be accepted based on the curre…" at bounding box center [438, 317] width 387 height 39
click at [245, 295] on input "d. The project tolerances to determine if risks can be accepted based on the cu…" at bounding box center [245, 292] width 0 height 8
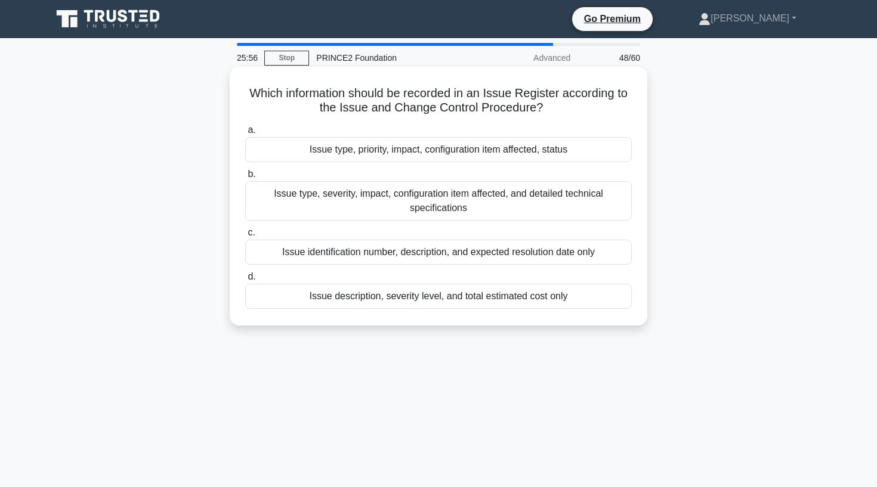
click at [430, 153] on div "Issue type, priority, impact, configuration item affected, status" at bounding box center [438, 149] width 387 height 25
click at [245, 134] on input "a. Issue type, priority, impact, configuration item affected, status" at bounding box center [245, 130] width 0 height 8
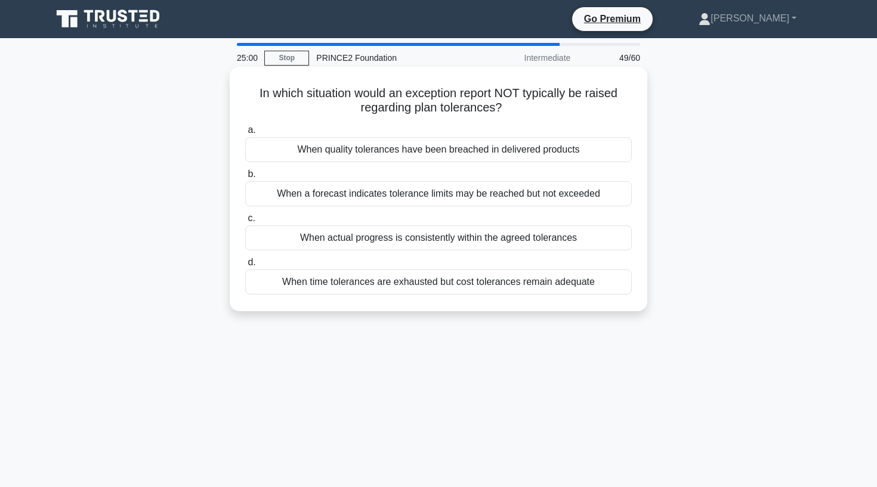
click at [406, 285] on div "When time tolerances are exhausted but cost tolerances remain adequate" at bounding box center [438, 282] width 387 height 25
click at [245, 267] on input "d. When time tolerances are exhausted but cost tolerances remain adequate" at bounding box center [245, 263] width 0 height 8
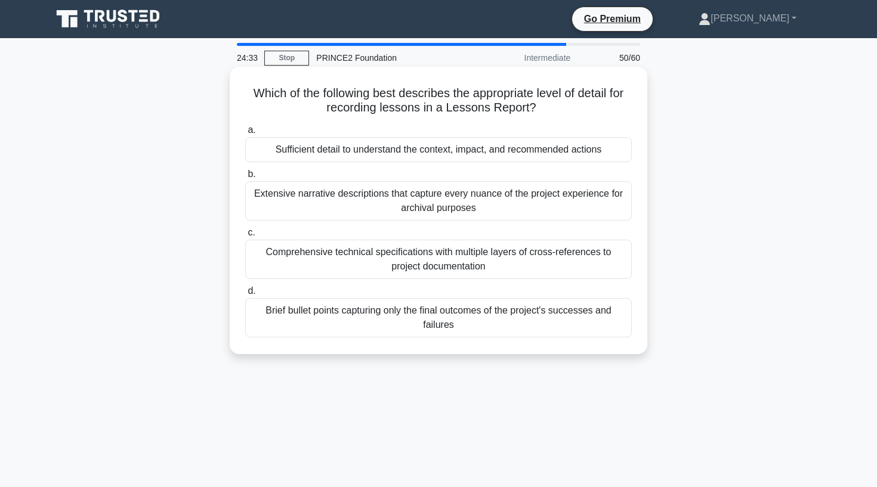
click at [515, 152] on div "Sufficient detail to understand the context, impact, and recommended actions" at bounding box center [438, 149] width 387 height 25
click at [245, 134] on input "a. Sufficient detail to understand the context, impact, and recommended actions" at bounding box center [245, 130] width 0 height 8
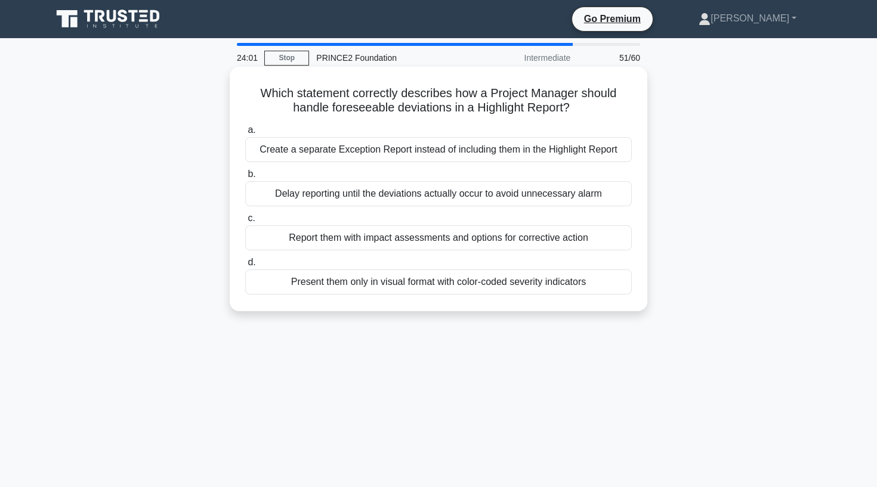
click at [480, 237] on div "Report them with impact assessments and options for corrective action" at bounding box center [438, 238] width 387 height 25
click at [245, 223] on input "c. Report them with impact assessments and options for corrective action" at bounding box center [245, 219] width 0 height 8
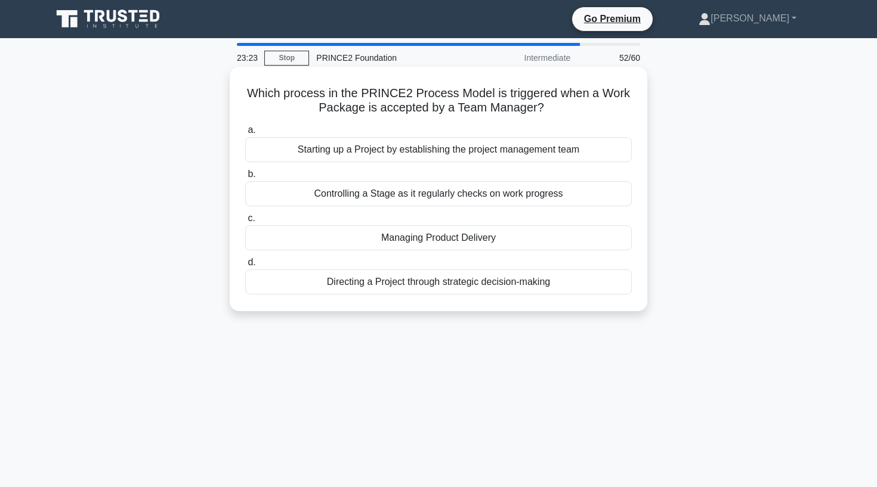
click at [521, 199] on div "Controlling a Stage as it regularly checks on work progress" at bounding box center [438, 193] width 387 height 25
click at [245, 178] on input "b. Controlling a Stage as it regularly checks on work progress" at bounding box center [245, 175] width 0 height 8
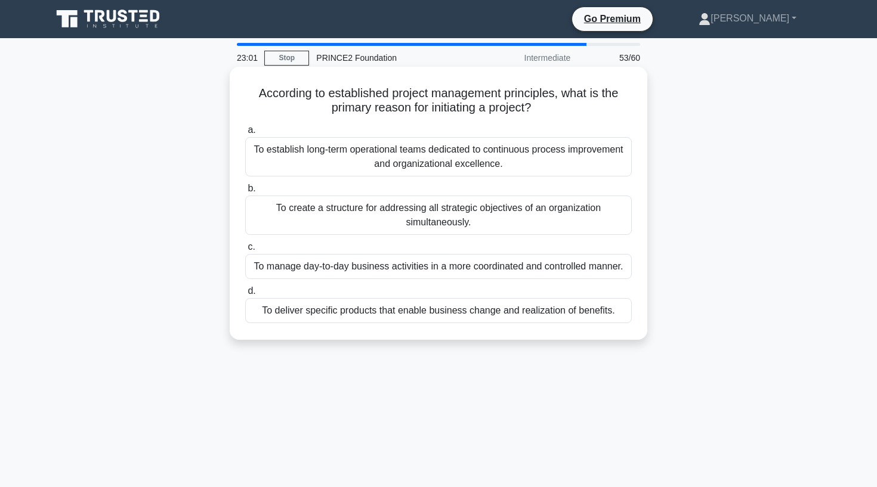
click at [354, 219] on div "To create a structure for addressing all strategic objectives of an organizatio…" at bounding box center [438, 215] width 387 height 39
click at [245, 193] on input "b. To create a structure for addressing all strategic objectives of an organiza…" at bounding box center [245, 189] width 0 height 8
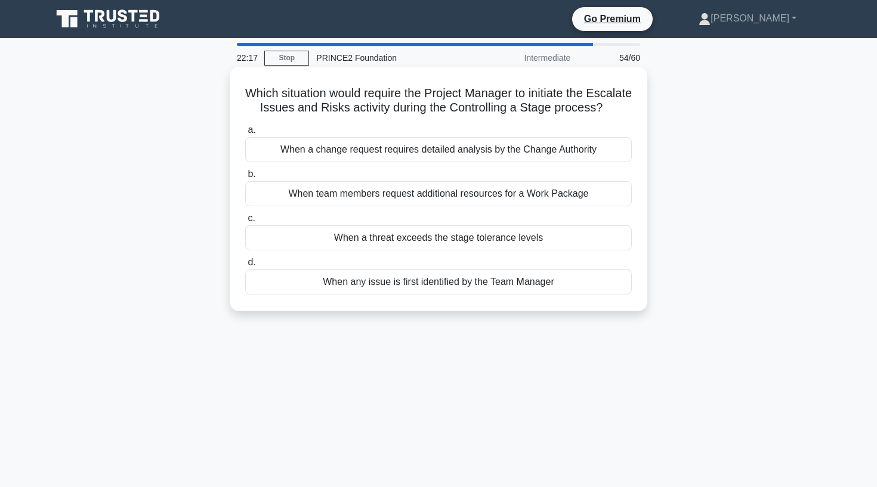
click at [450, 240] on div "When a threat exceeds the stage tolerance levels" at bounding box center [438, 238] width 387 height 25
click at [245, 223] on input "c. When a threat exceeds the stage tolerance levels" at bounding box center [245, 219] width 0 height 8
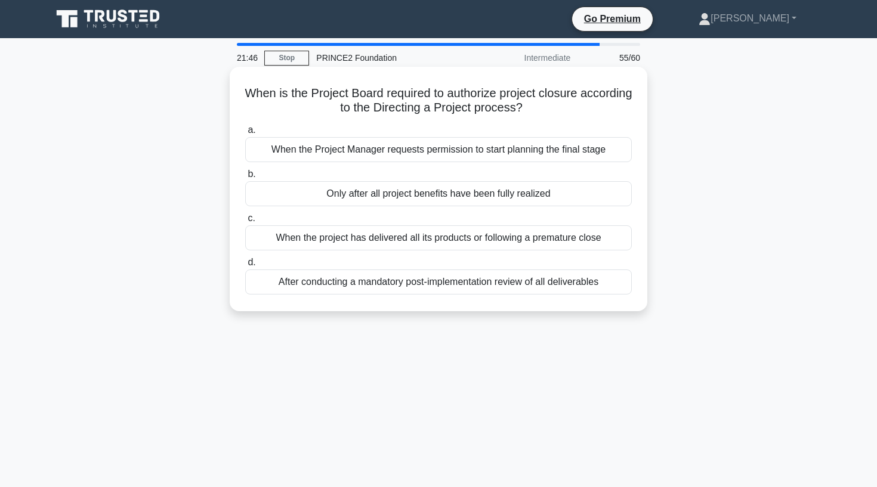
click at [391, 200] on div "Only after all project benefits have been fully realized" at bounding box center [438, 193] width 387 height 25
click at [245, 178] on input "b. Only after all project benefits have been fully realized" at bounding box center [245, 175] width 0 height 8
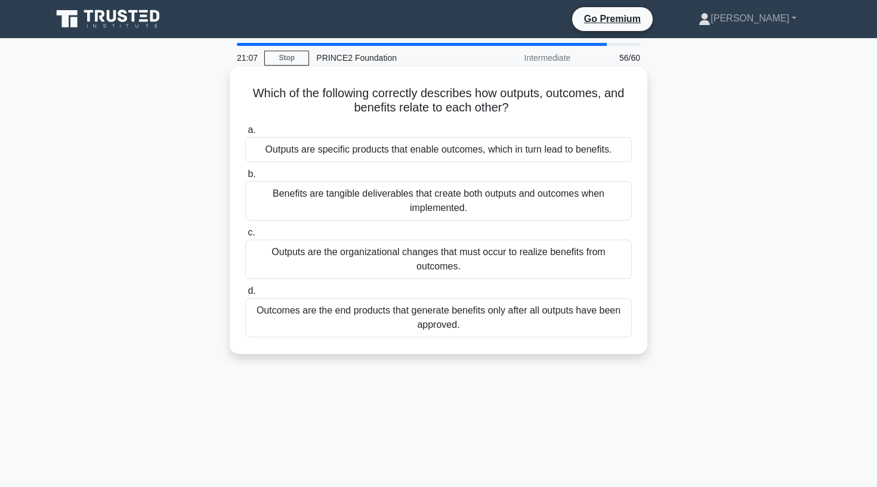
click at [412, 320] on div "Outcomes are the end products that generate benefits only after all outputs hav…" at bounding box center [438, 317] width 387 height 39
click at [245, 295] on input "d. Outcomes are the end products that generate benefits only after all outputs …" at bounding box center [245, 292] width 0 height 8
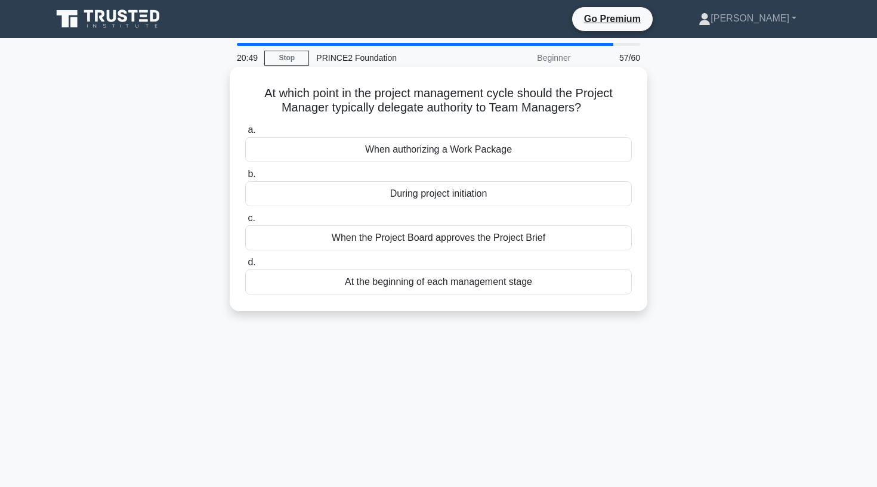
click at [337, 152] on div "When authorizing a Work Package" at bounding box center [438, 149] width 387 height 25
click at [245, 134] on input "a. When authorizing a Work Package" at bounding box center [245, 130] width 0 height 8
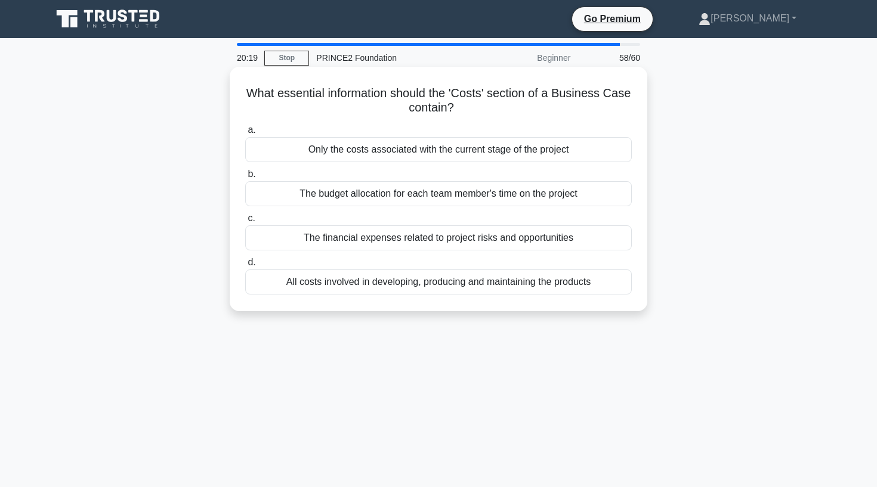
click at [335, 283] on div "All costs involved in developing, producing and maintaining the products" at bounding box center [438, 282] width 387 height 25
click at [245, 267] on input "d. All costs involved in developing, producing and maintaining the products" at bounding box center [245, 263] width 0 height 8
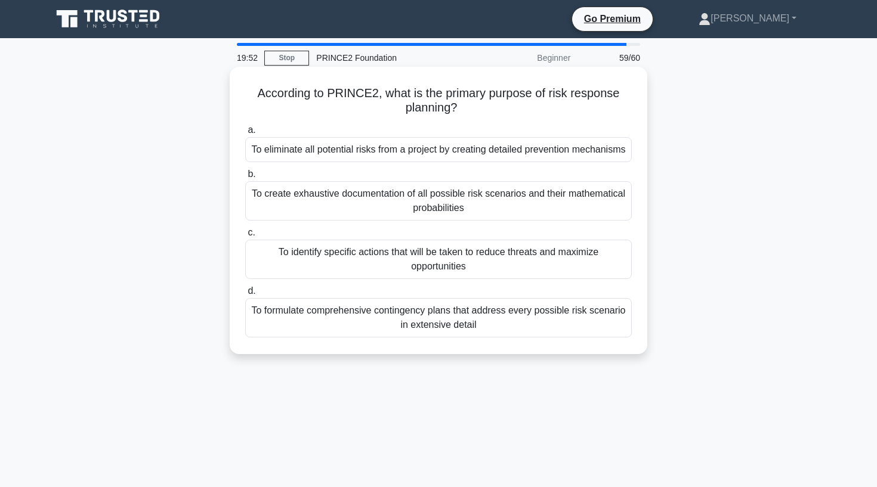
click at [394, 260] on div "To identify specific actions that will be taken to reduce threats and maximize …" at bounding box center [438, 259] width 387 height 39
click at [245, 237] on input "c. To identify specific actions that will be taken to reduce threats and maximi…" at bounding box center [245, 233] width 0 height 8
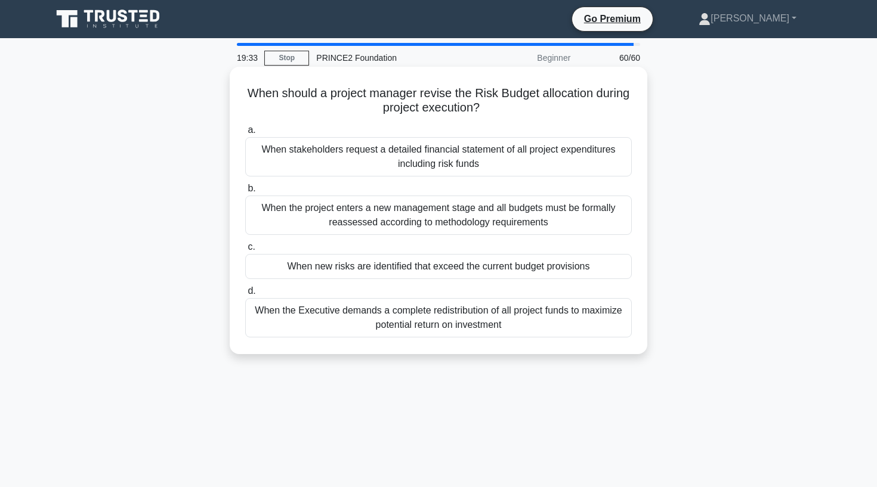
click at [443, 265] on div "When new risks are identified that exceed the current budget provisions" at bounding box center [438, 266] width 387 height 25
click at [245, 251] on input "c. When new risks are identified that exceed the current budget provisions" at bounding box center [245, 247] width 0 height 8
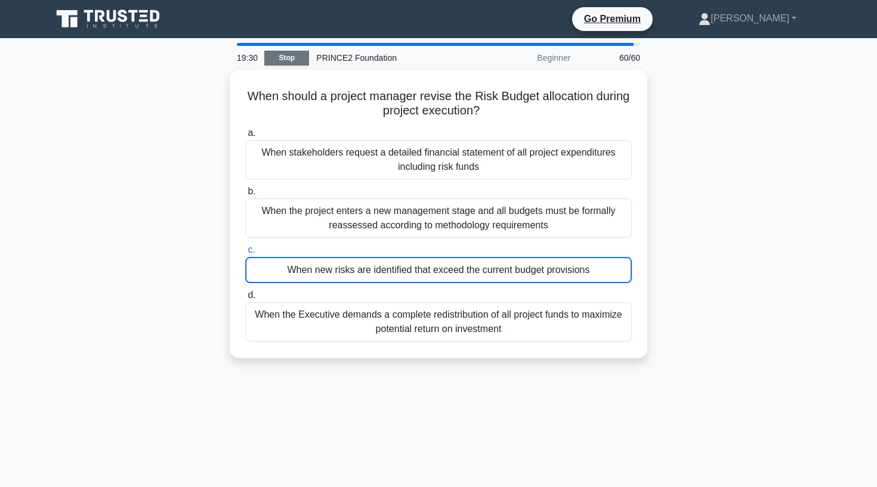
click at [297, 57] on link "Stop" at bounding box center [286, 58] width 45 height 15
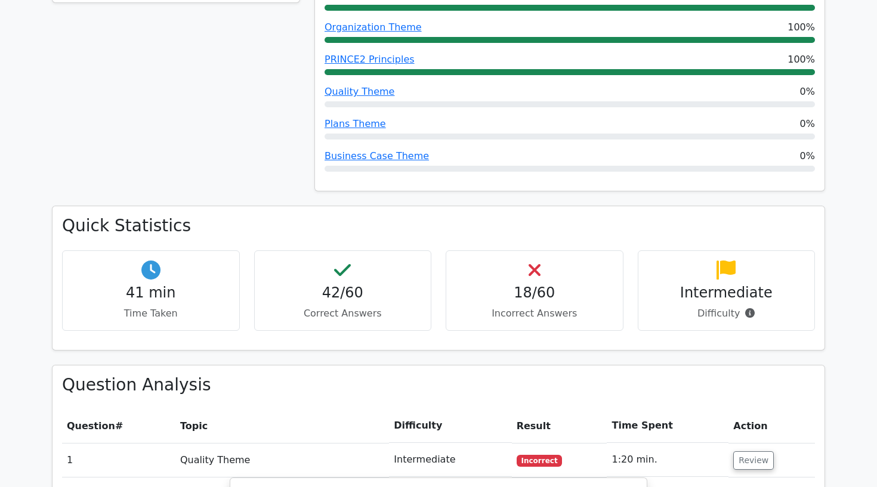
scroll to position [658, 0]
